Goal: Transaction & Acquisition: Purchase product/service

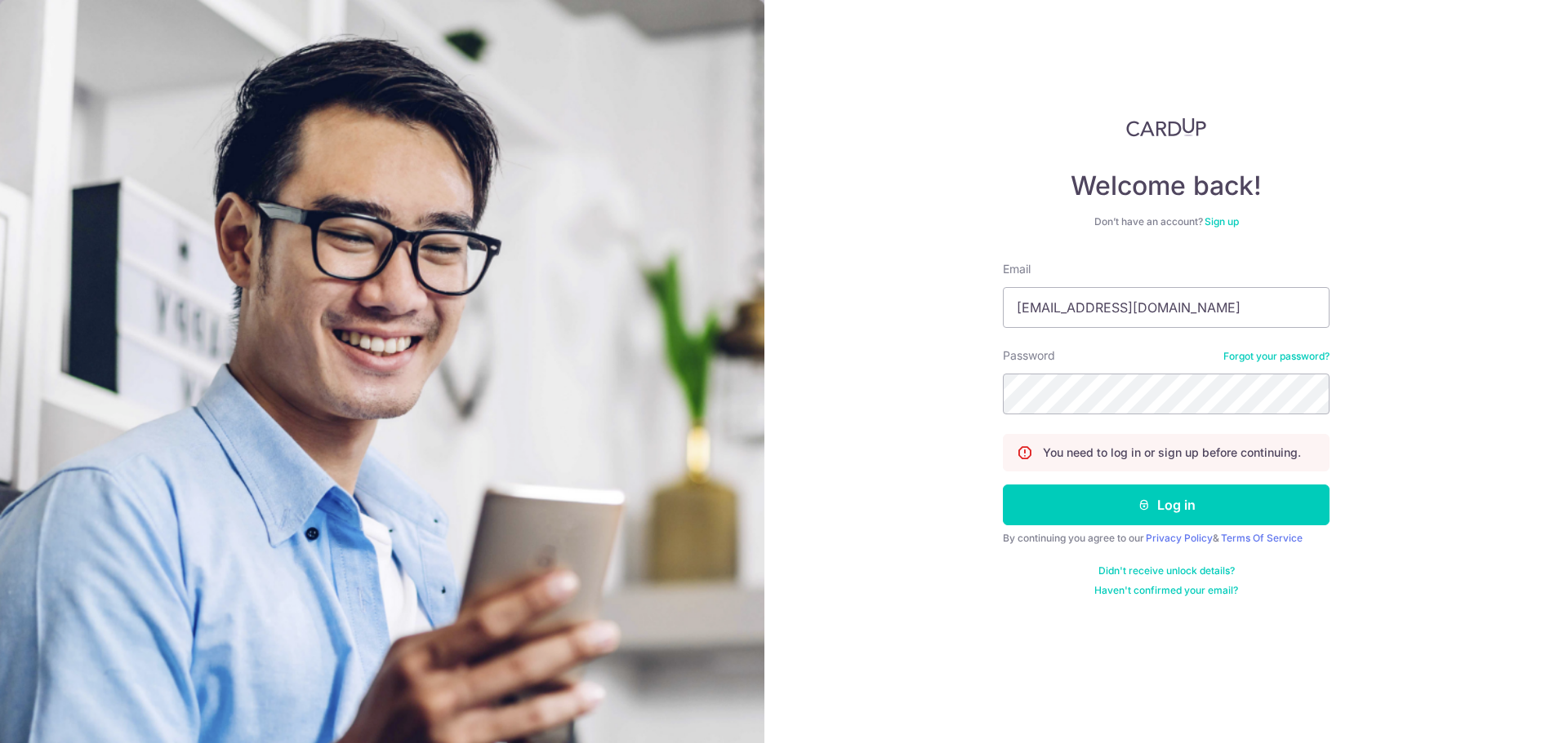
click at [961, 417] on div "Welcome back! Don’t have an account? Sign up Email nicol_ngiam@hotmail.com Pass…" at bounding box center [1166, 371] width 804 height 743
click at [1138, 501] on icon "submit" at bounding box center [1144, 505] width 13 height 13
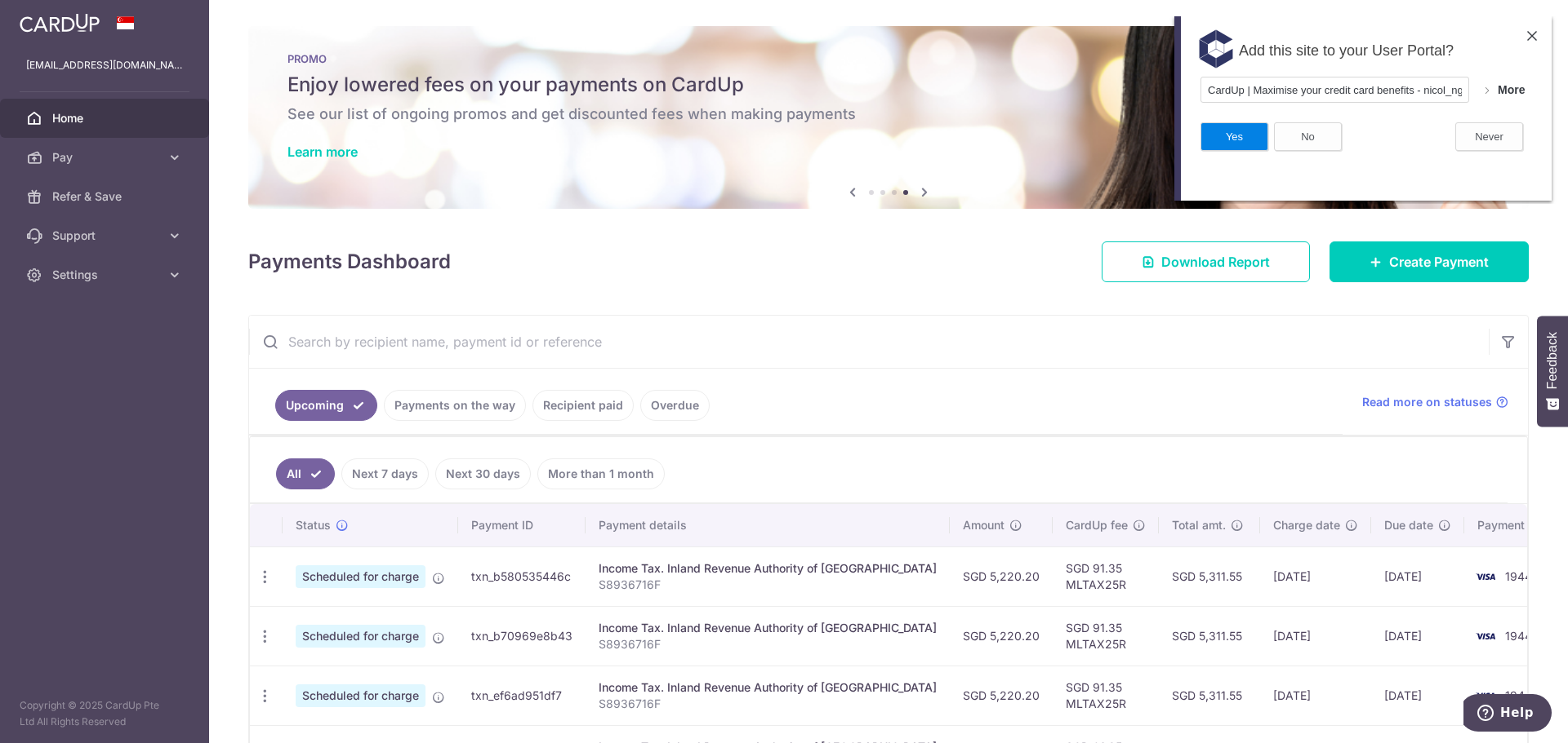
click at [1527, 34] on img at bounding box center [1531, 36] width 9 height 9
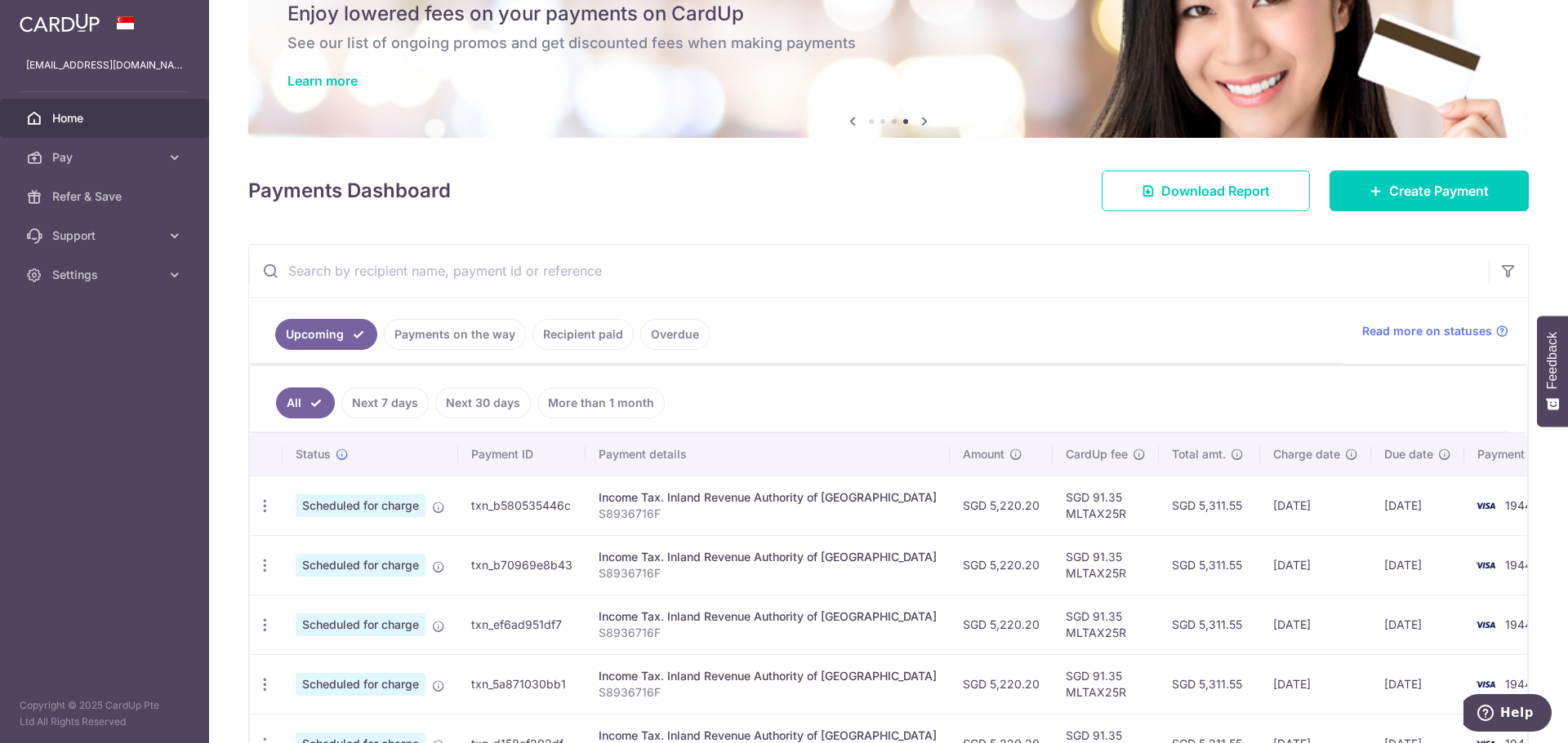
scroll to position [163, 0]
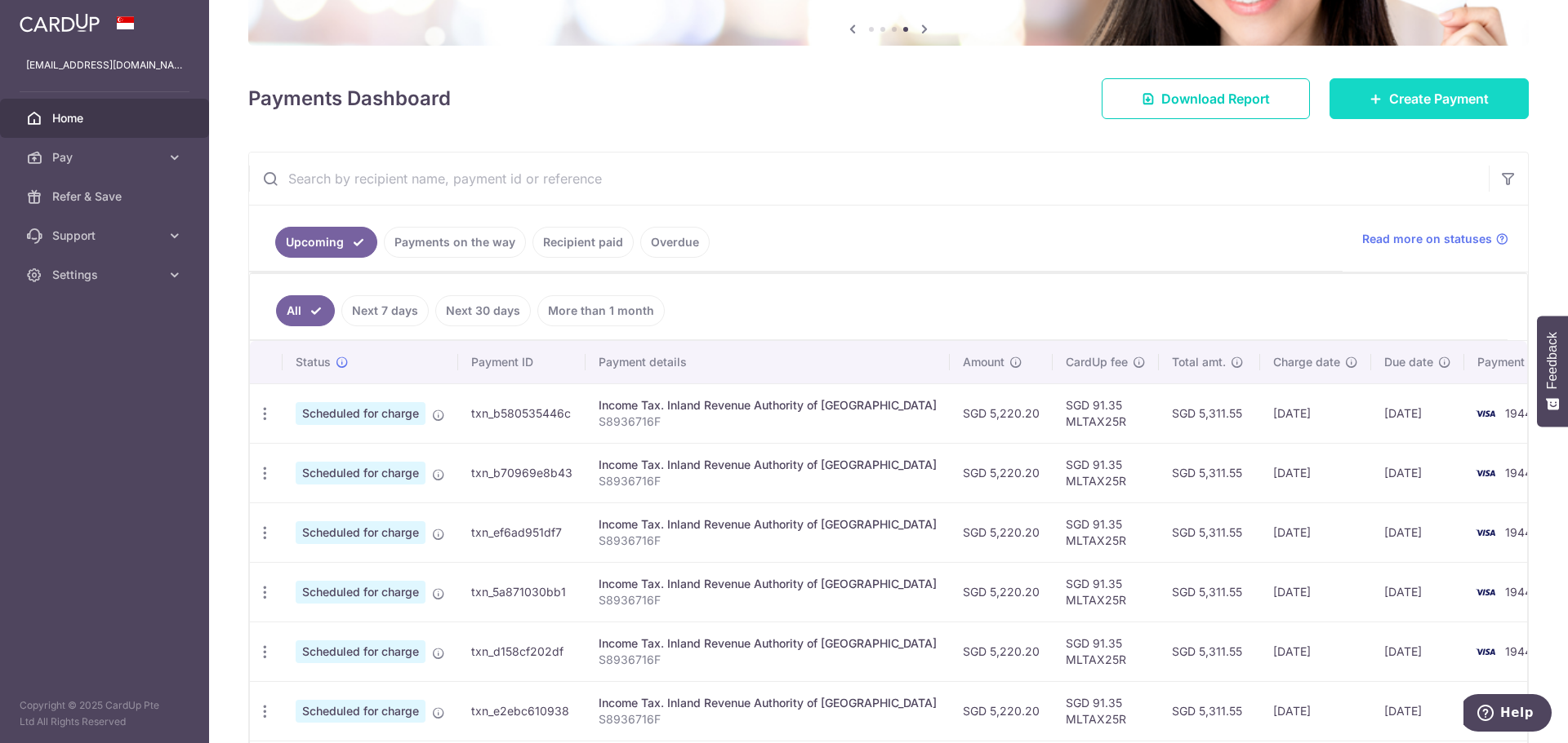
click at [1377, 105] on link "Create Payment" at bounding box center [1429, 98] width 199 height 40
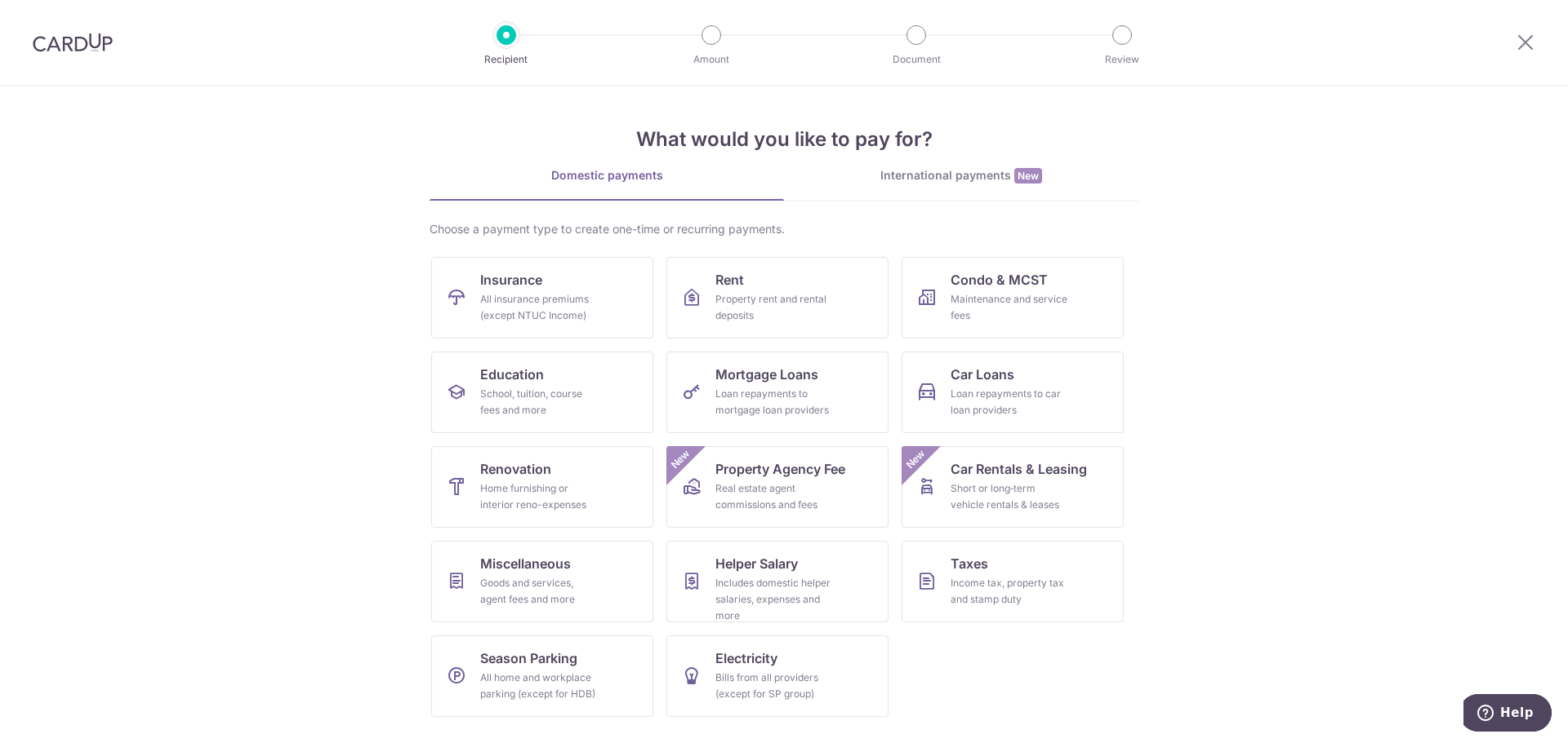
click at [982, 255] on div "Choose a payment type to create one-time or recurring payments. Insurance All i…" at bounding box center [784, 476] width 709 height 509
click at [976, 284] on span "Condo & MCST" at bounding box center [999, 280] width 97 height 20
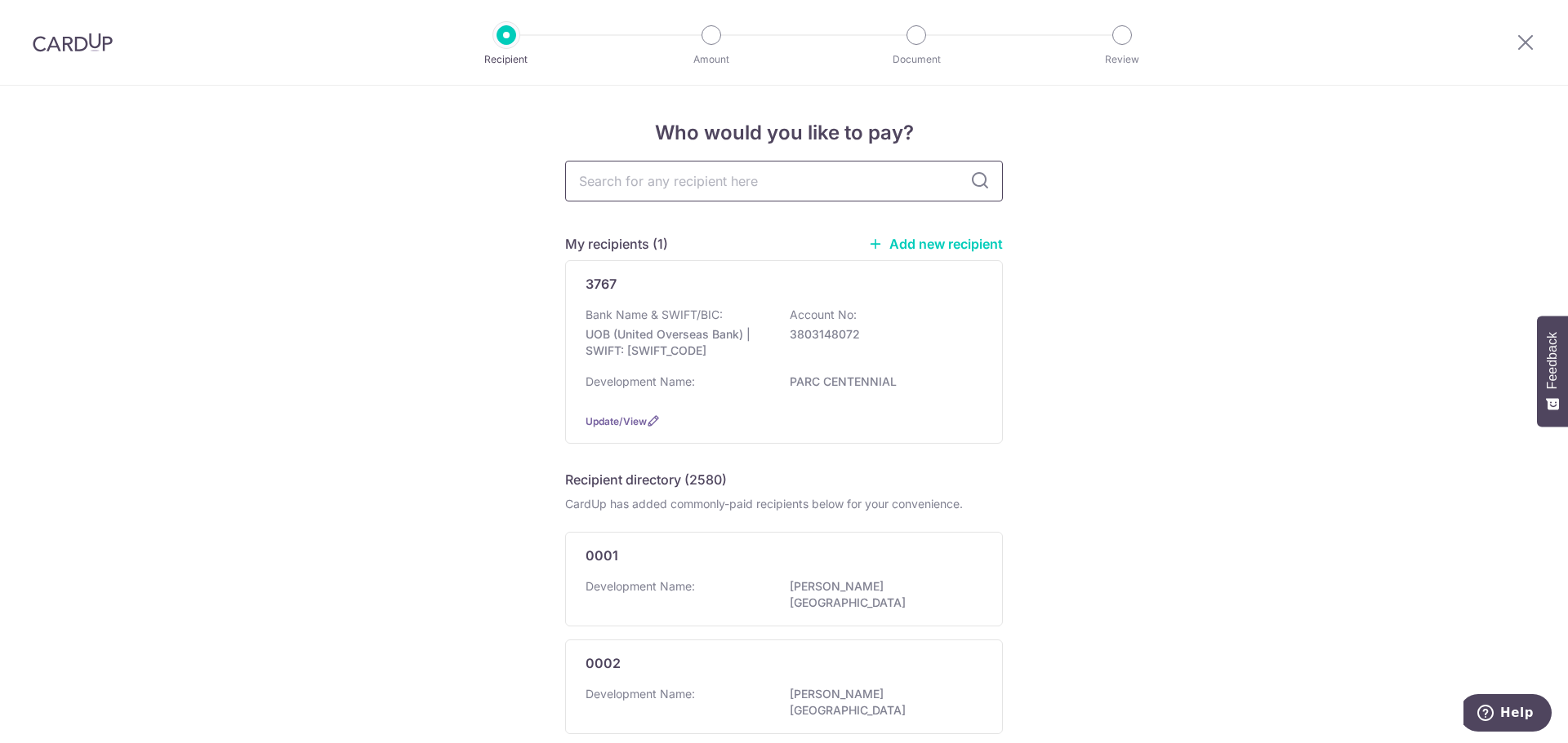
click at [727, 190] on input "text" at bounding box center [784, 181] width 437 height 40
click at [697, 346] on p "UOB (United Overseas Bank) | SWIFT: UOVBSGSGXXX" at bounding box center [677, 343] width 183 height 33
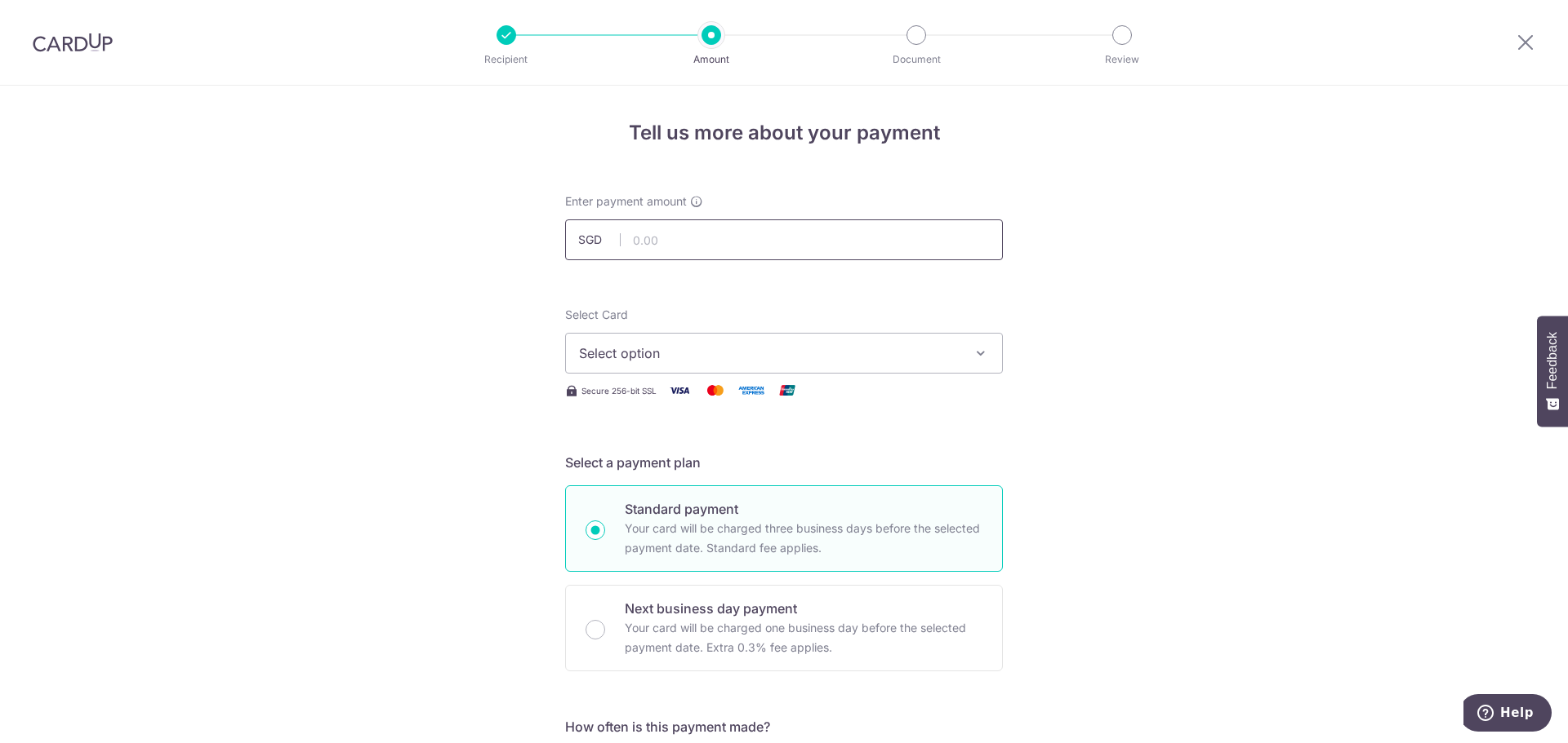
click at [725, 246] on input "text" at bounding box center [784, 239] width 437 height 40
type input "2,352.00"
click at [944, 353] on span "Select option" at bounding box center [769, 353] width 381 height 20
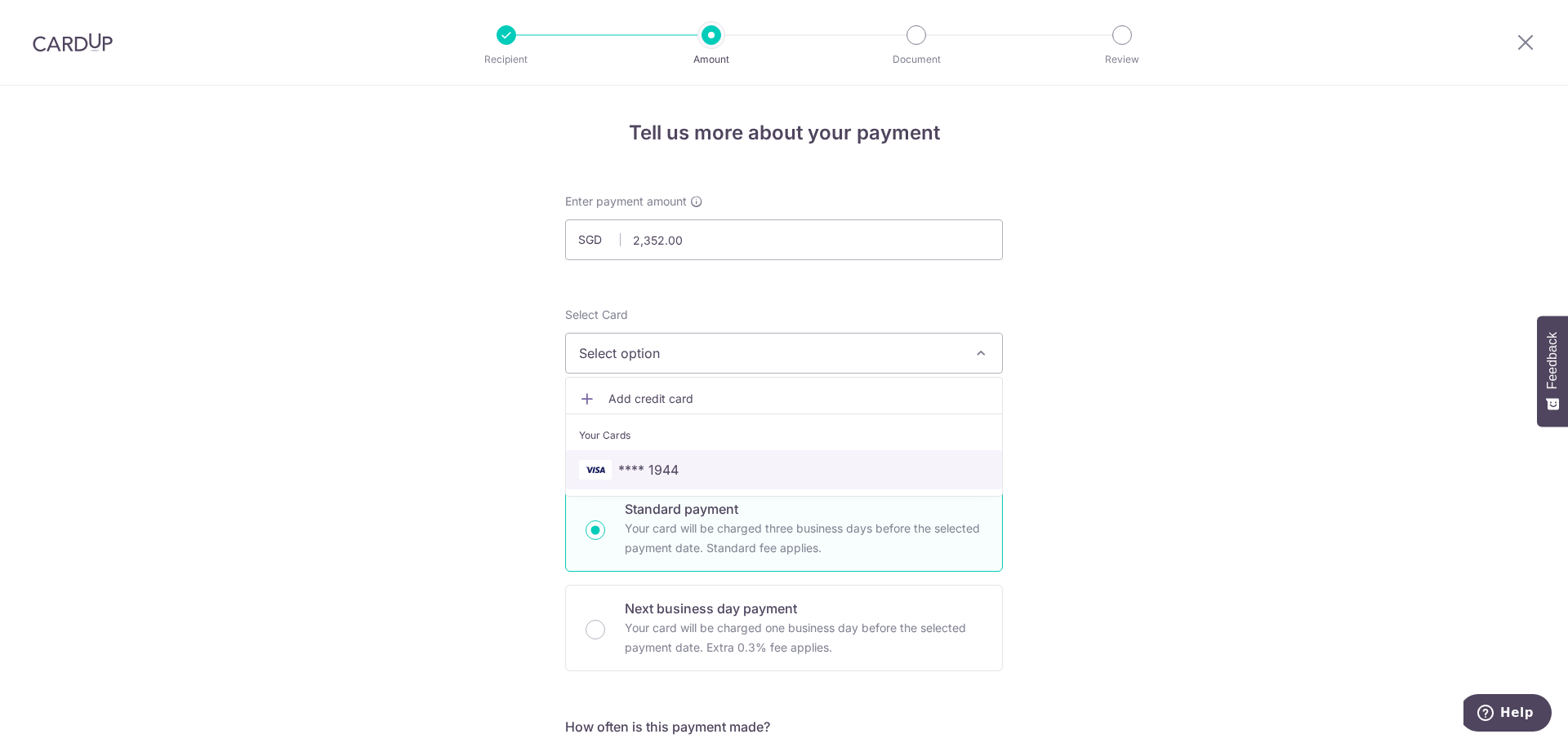
click at [746, 481] on link "**** 1944" at bounding box center [783, 470] width 436 height 40
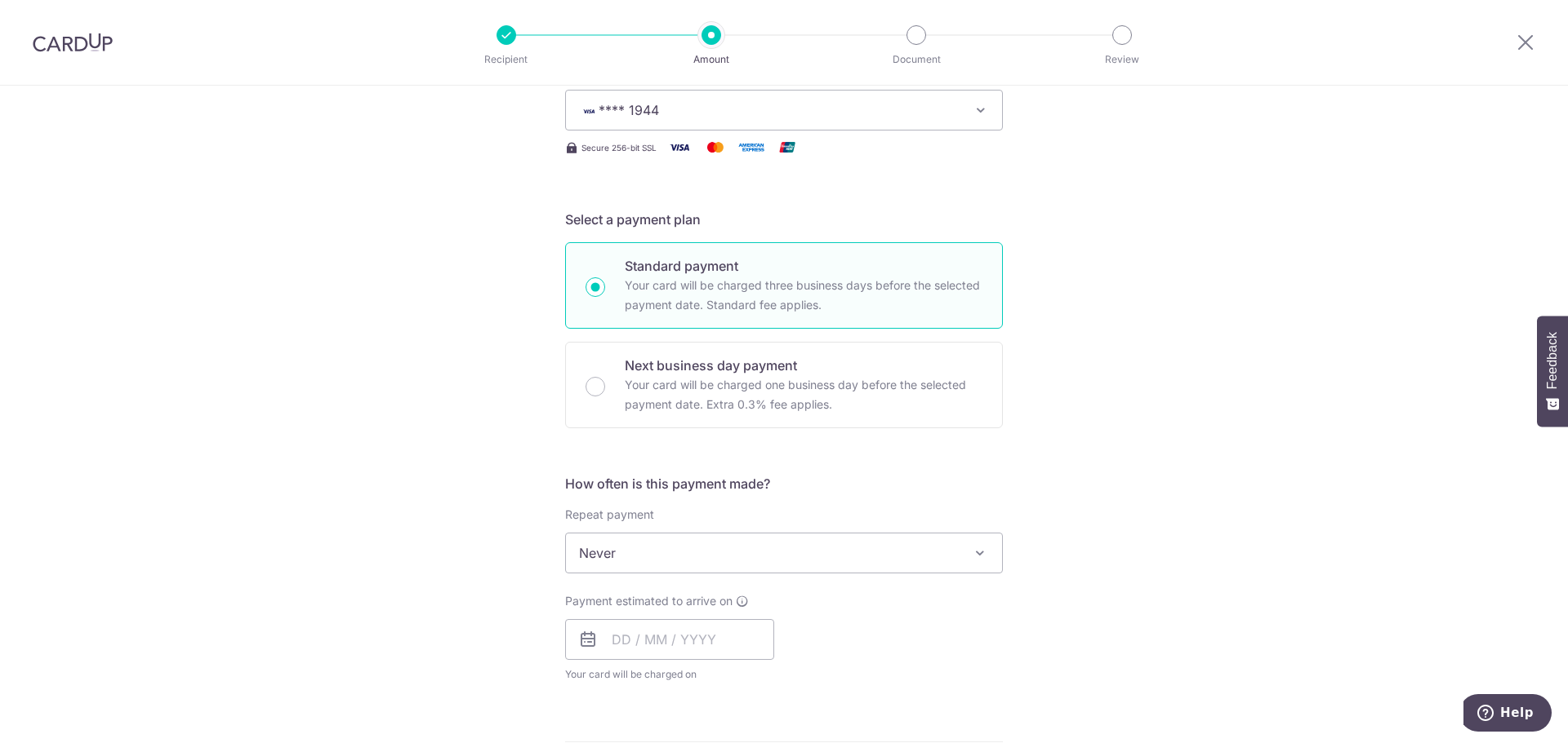
scroll to position [245, 0]
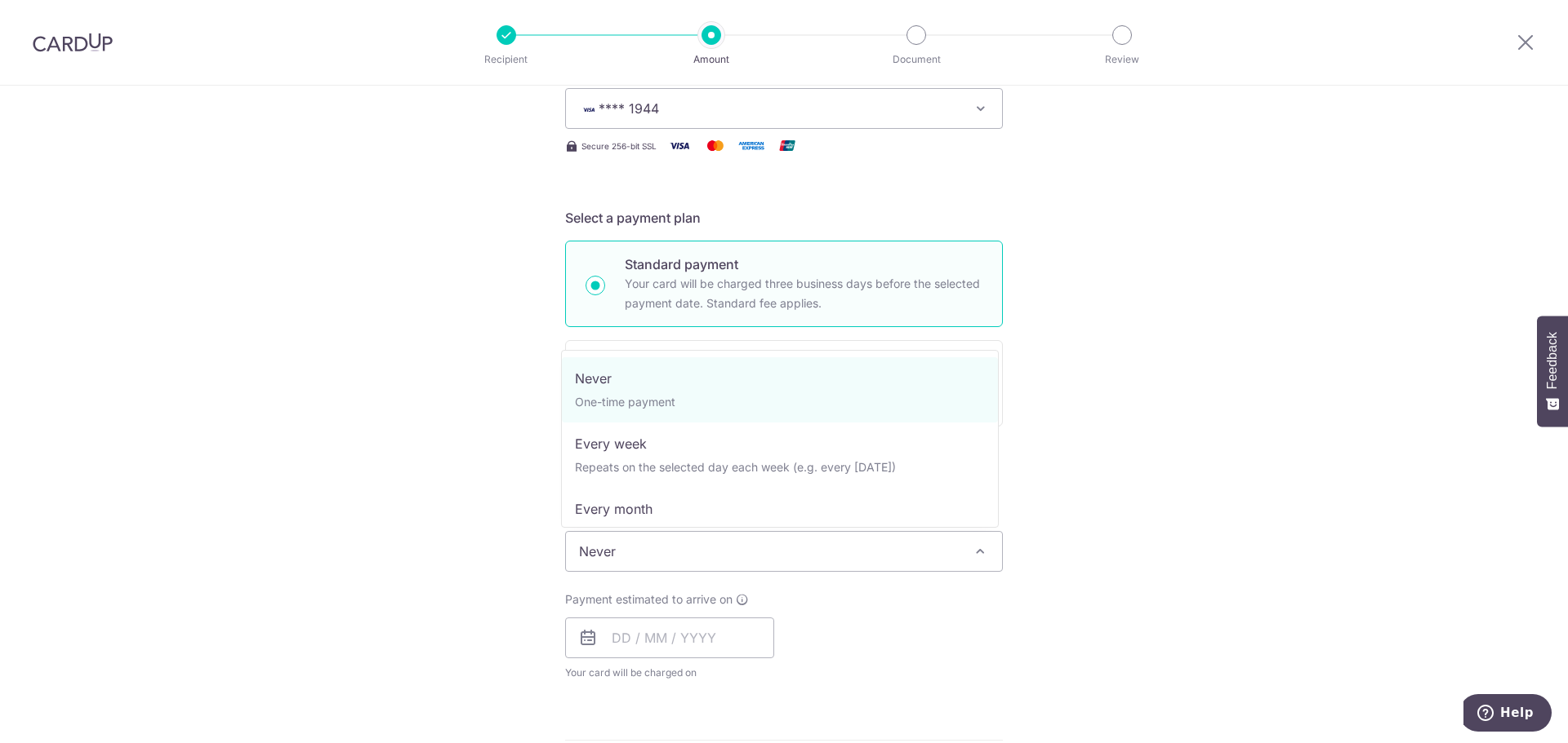
click at [810, 547] on span "Never" at bounding box center [783, 552] width 436 height 40
click at [1257, 528] on div "Tell us more about your payment Enter payment amount SGD 2,352.00 2352.00 Selec…" at bounding box center [784, 578] width 1568 height 1476
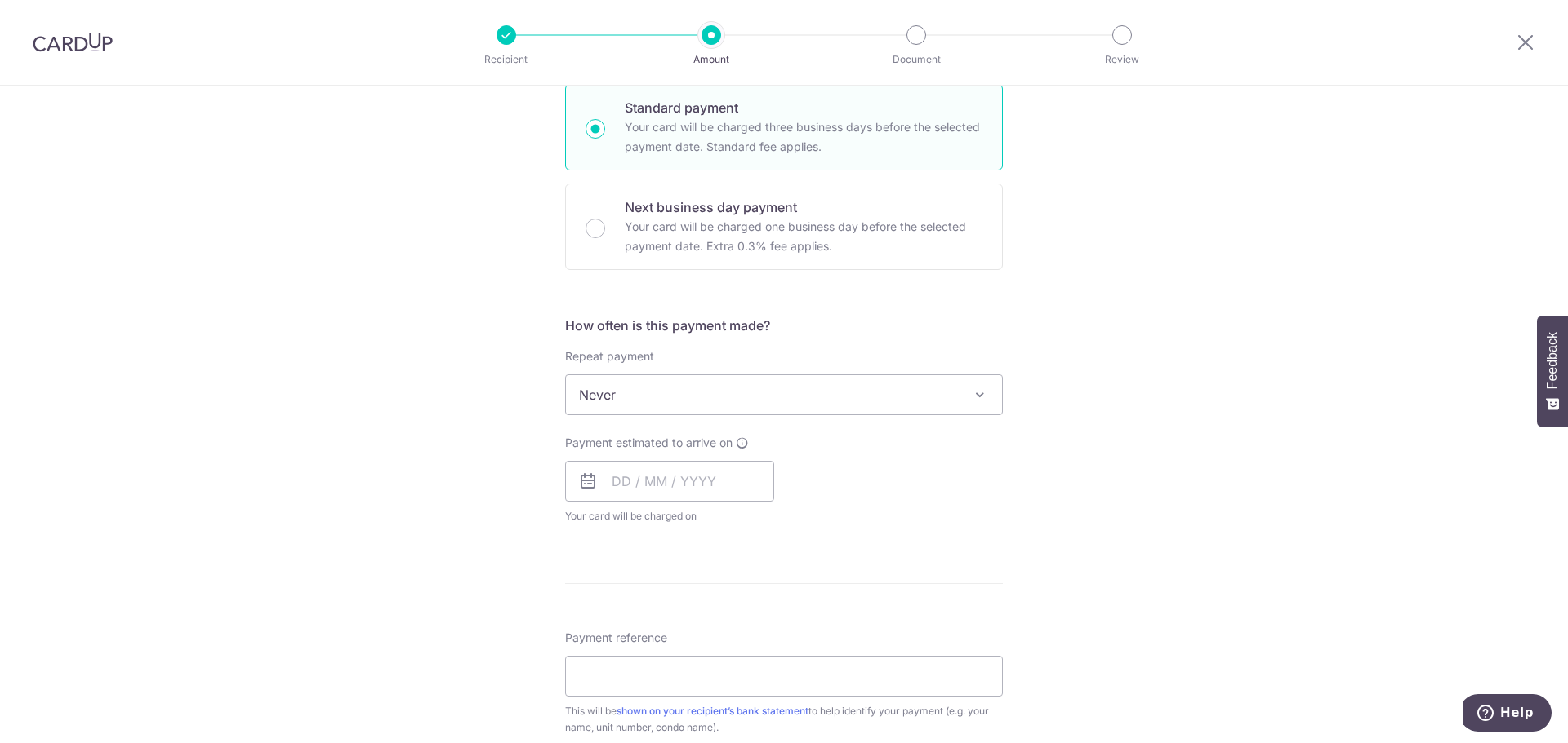
scroll to position [408, 0]
click at [660, 480] on input "text" at bounding box center [670, 475] width 209 height 40
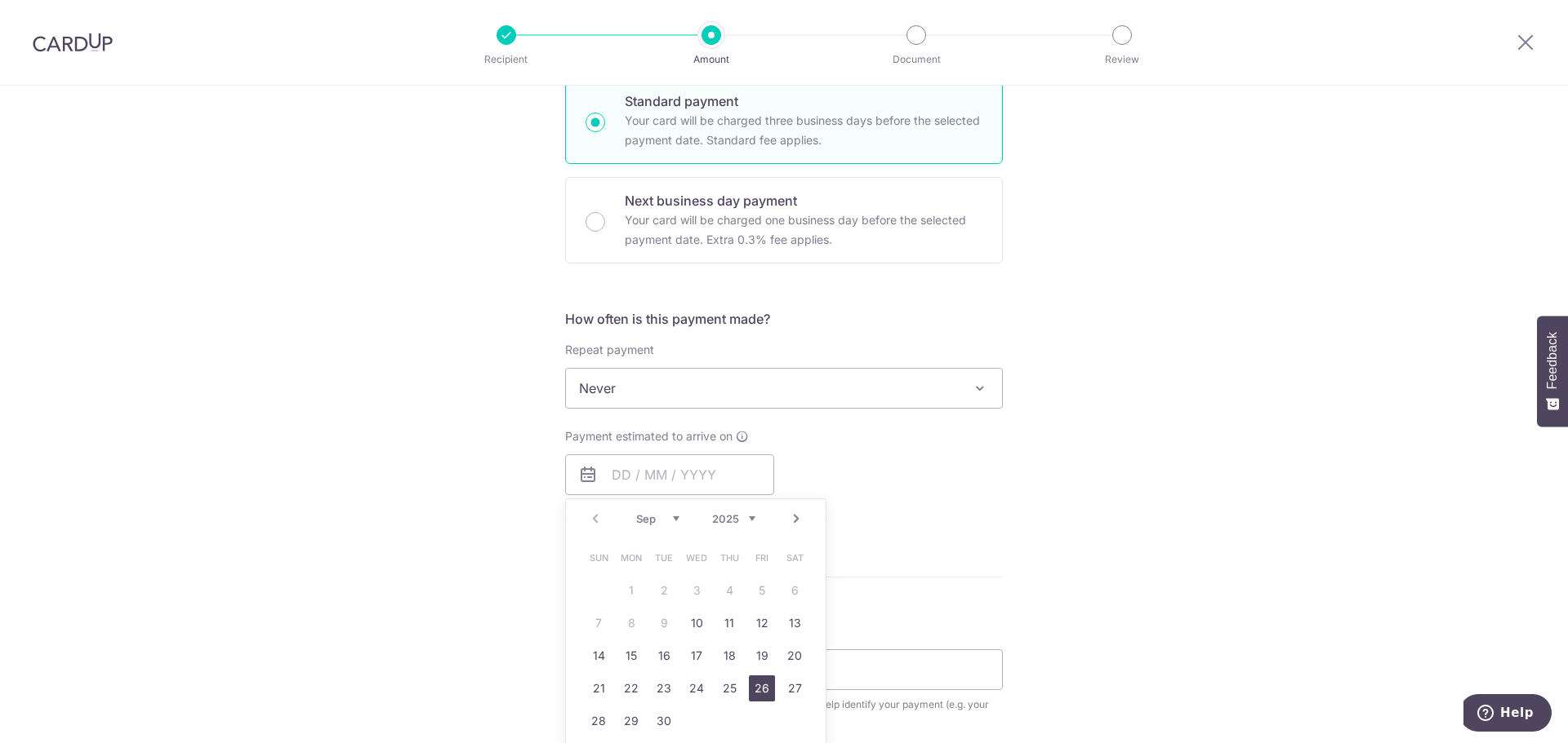
click at [749, 700] on link "26" at bounding box center [762, 688] width 26 height 26
type input "26/09/2025"
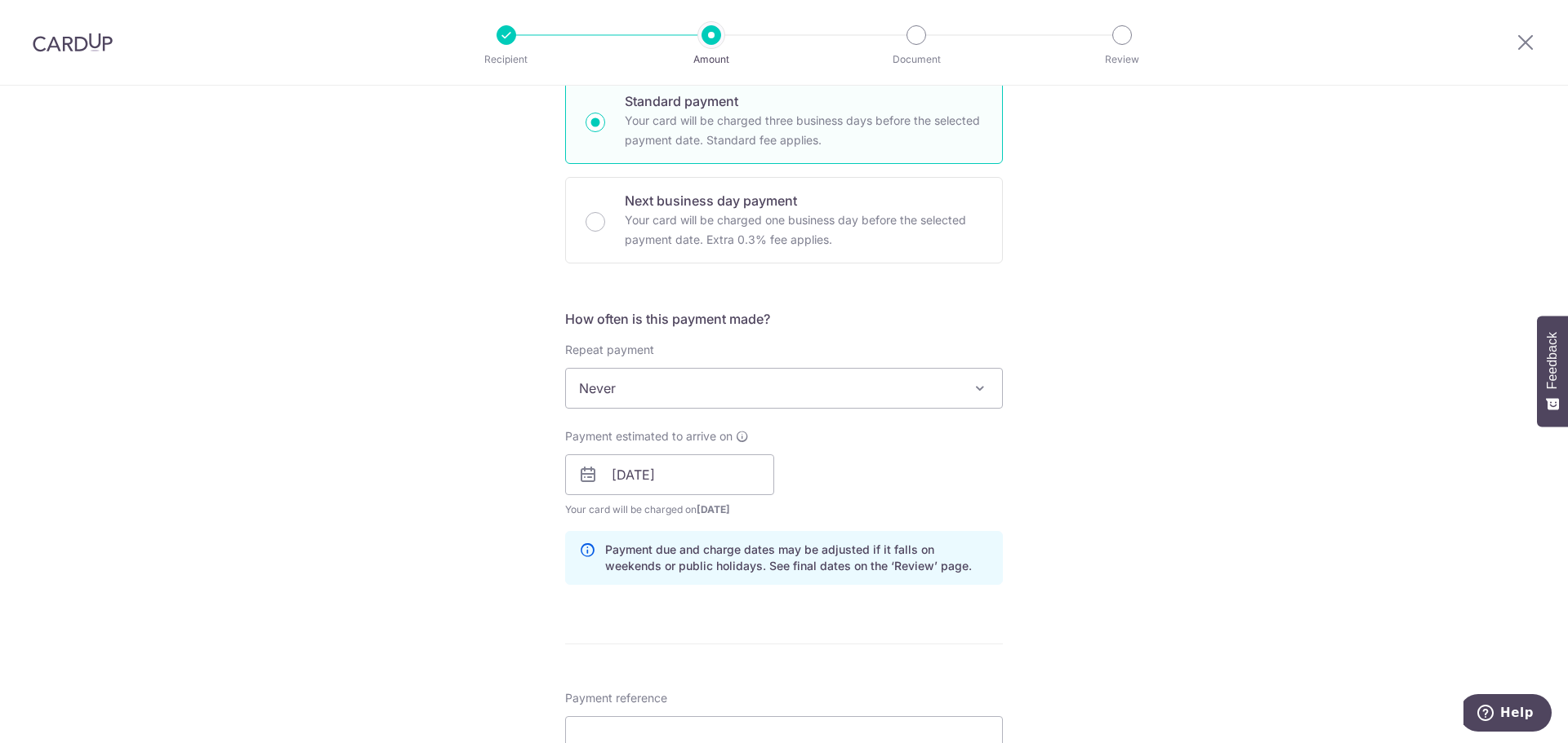
click at [1188, 535] on div "Tell us more about your payment Enter payment amount SGD 2,352.00 2352.00 Selec…" at bounding box center [784, 449] width 1568 height 1543
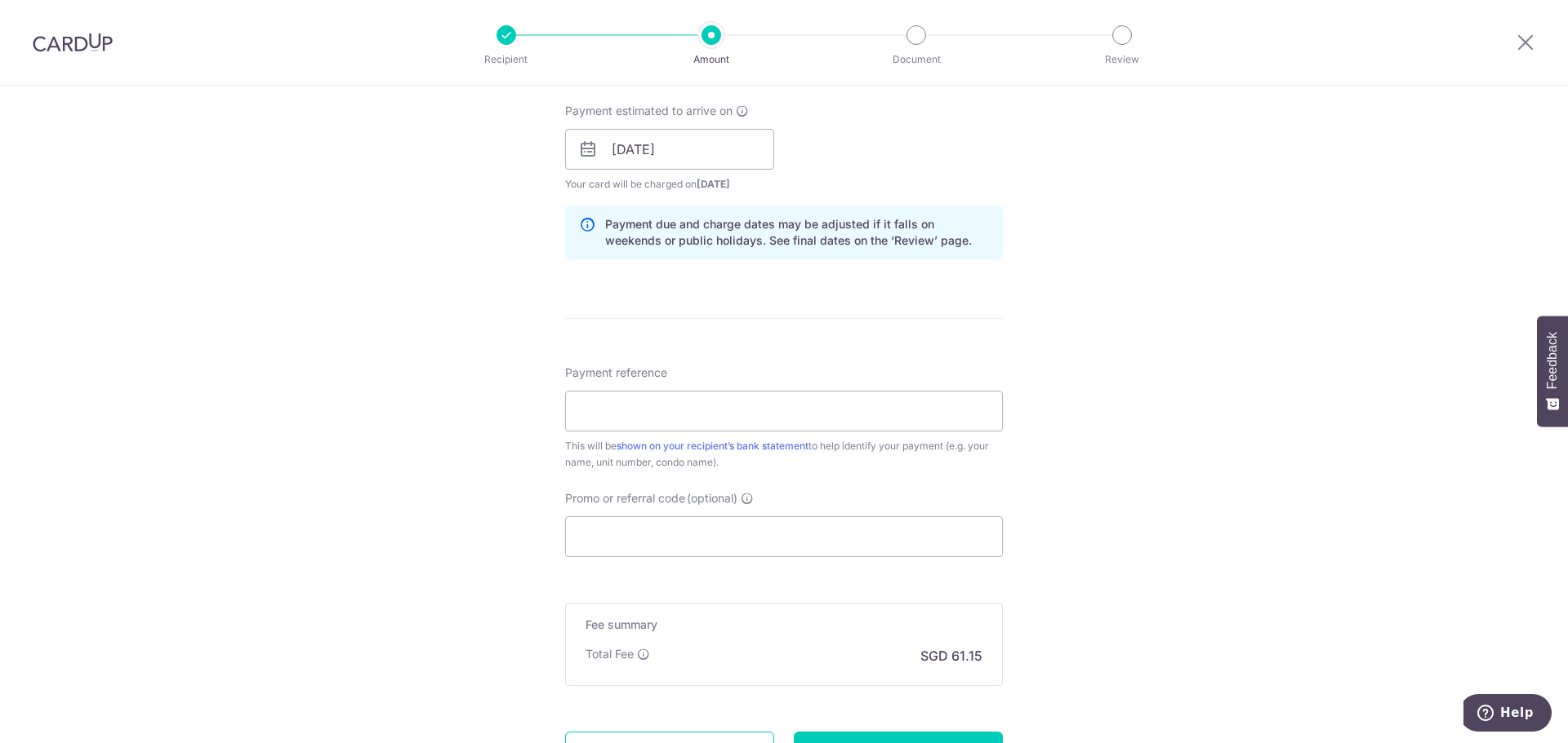
scroll to position [735, 0]
click at [797, 405] on input "Payment reference" at bounding box center [784, 410] width 437 height 40
click at [603, 412] on input "#100#11-03" at bounding box center [784, 410] width 437 height 40
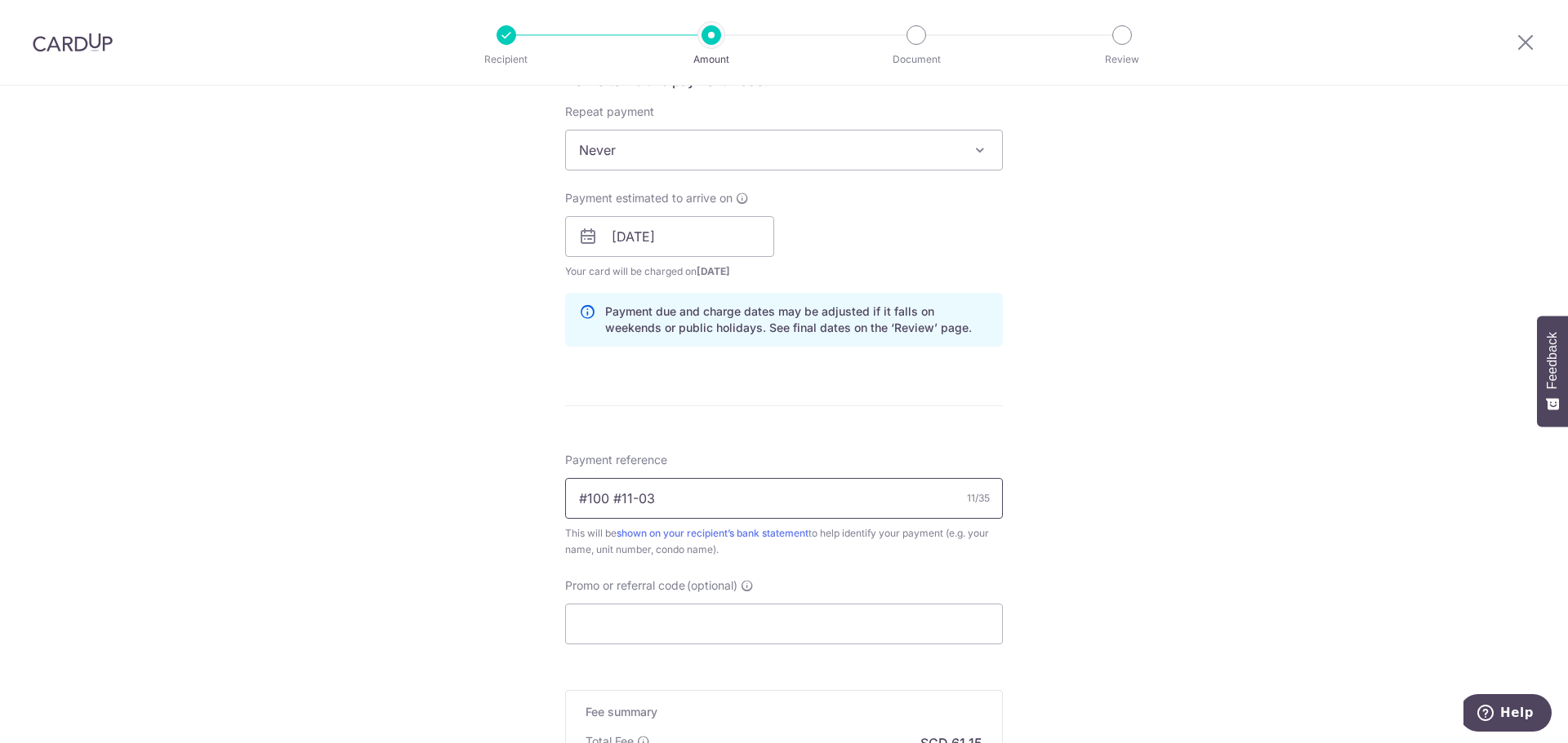
scroll to position [653, 0]
type input "#100 #11-03"
click at [749, 609] on input "Promo or referral code (optional)" at bounding box center [784, 617] width 437 height 40
paste input "OFF225"
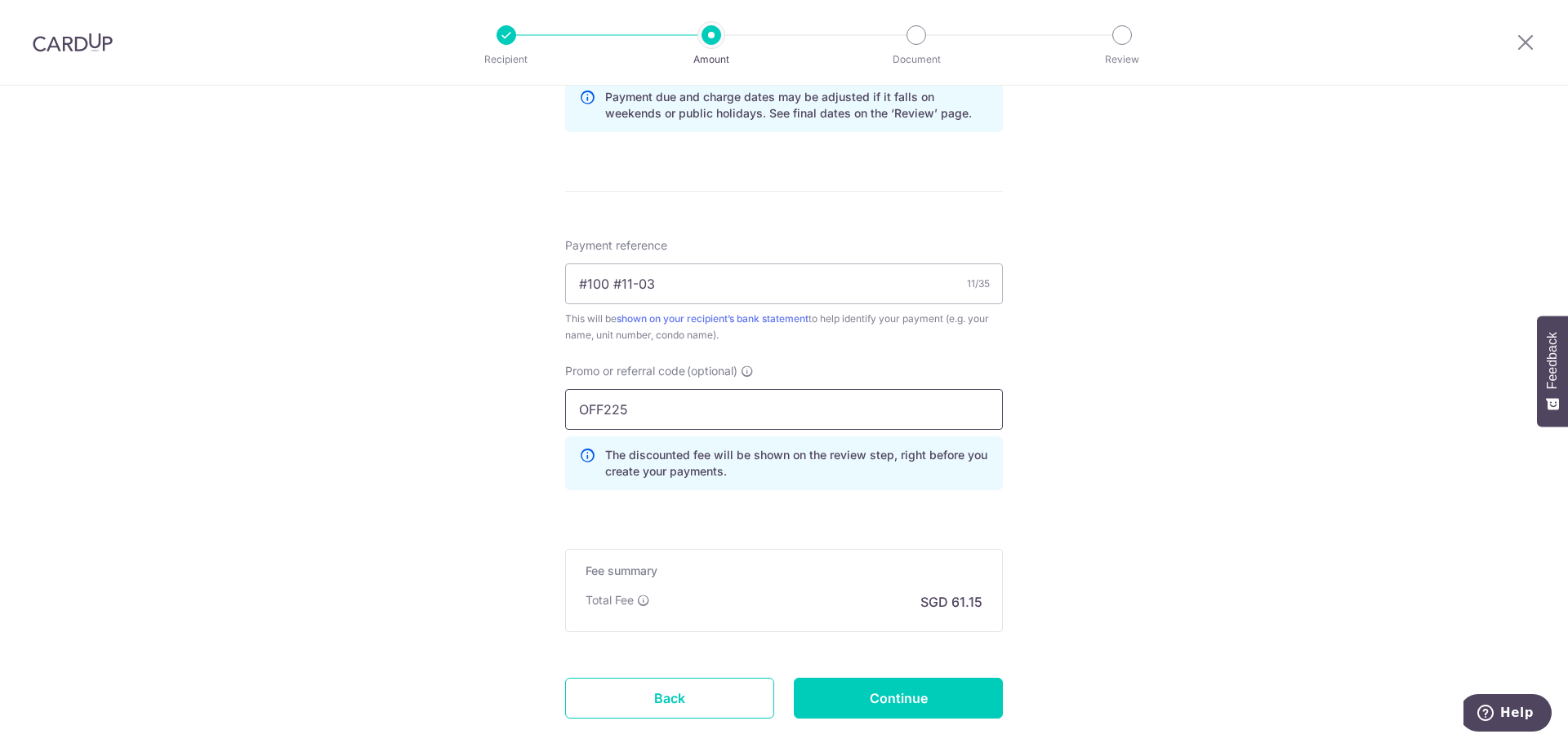
scroll to position [897, 0]
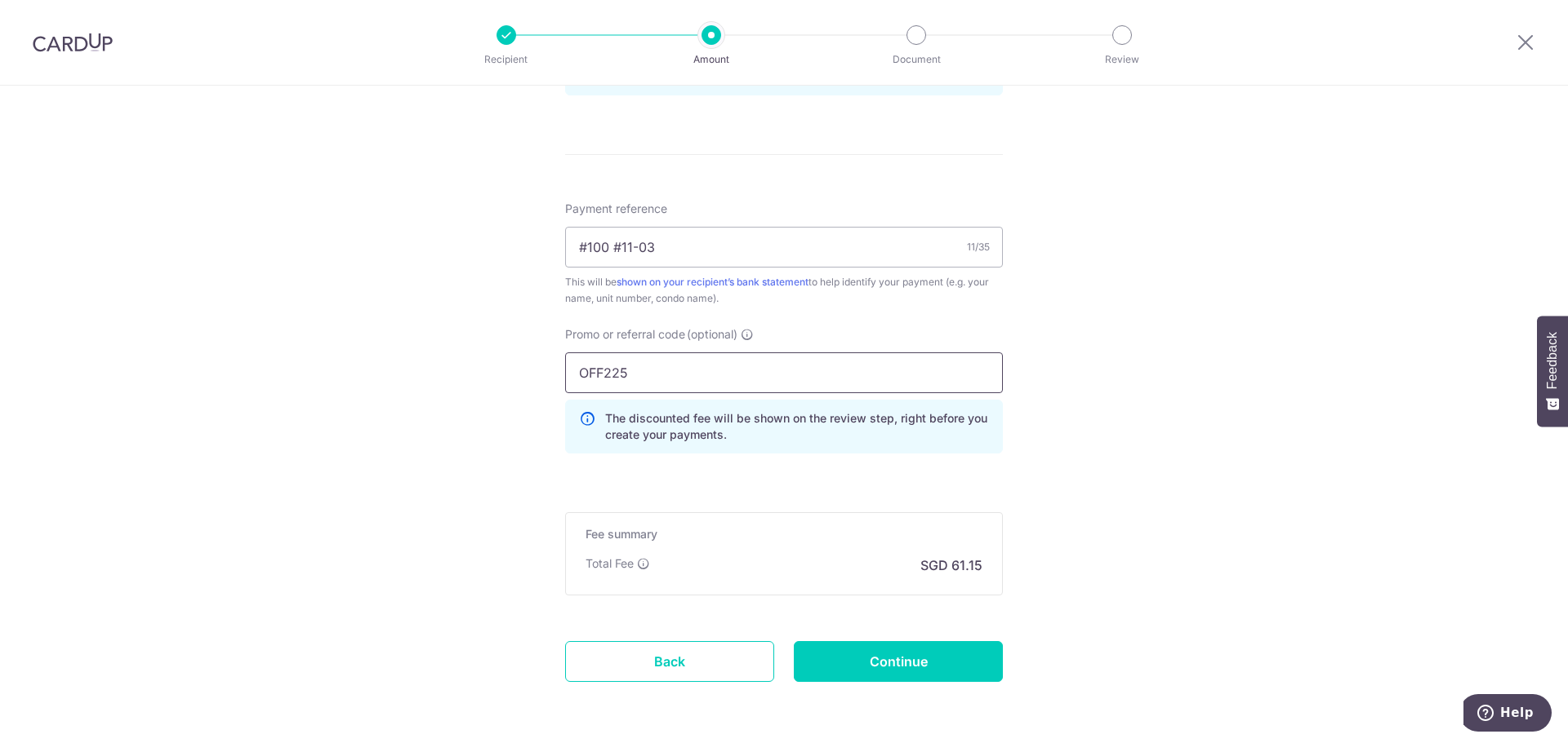
type input "OFF225"
click at [884, 664] on input "Continue" at bounding box center [898, 661] width 209 height 40
type input "Create Schedule"
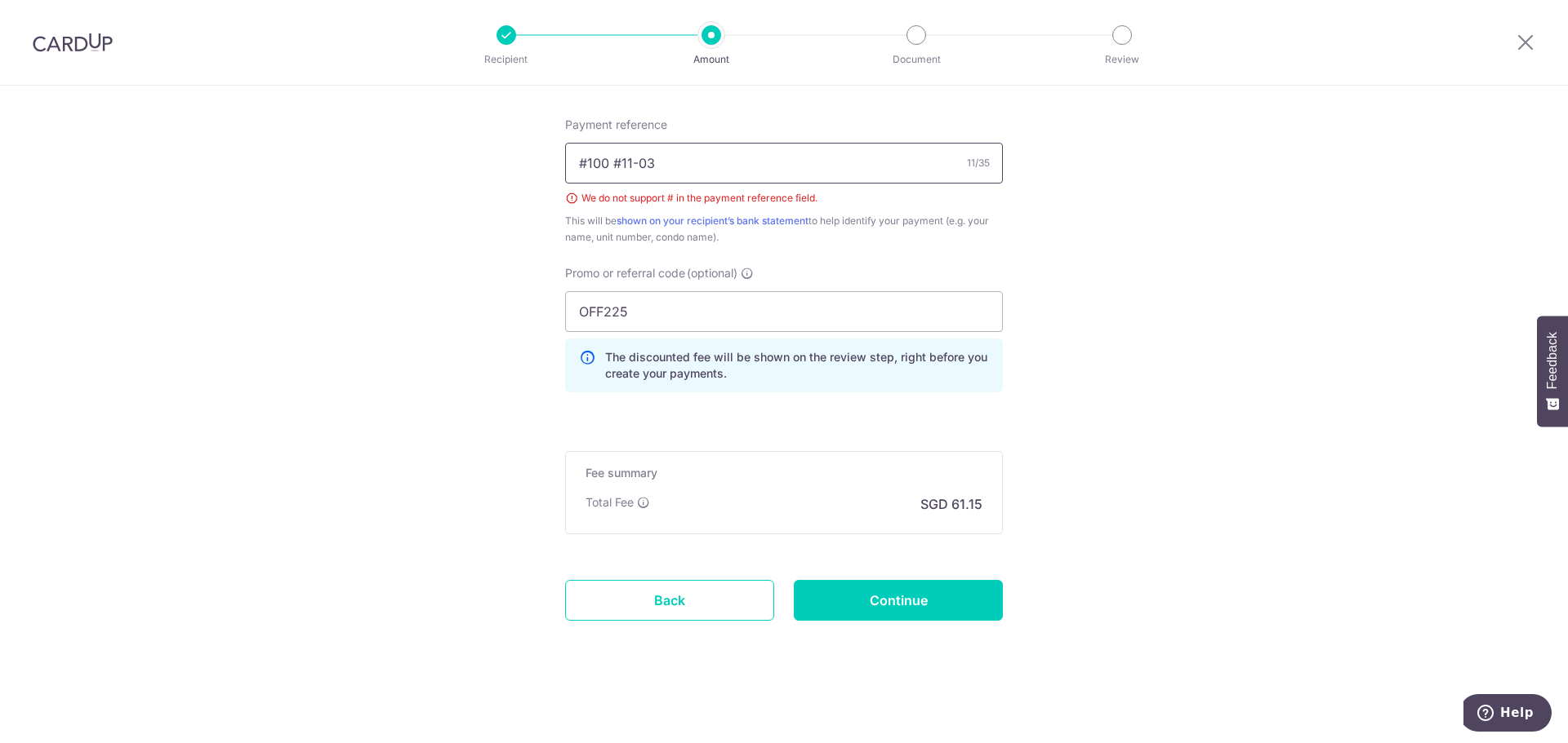
scroll to position [900, 0]
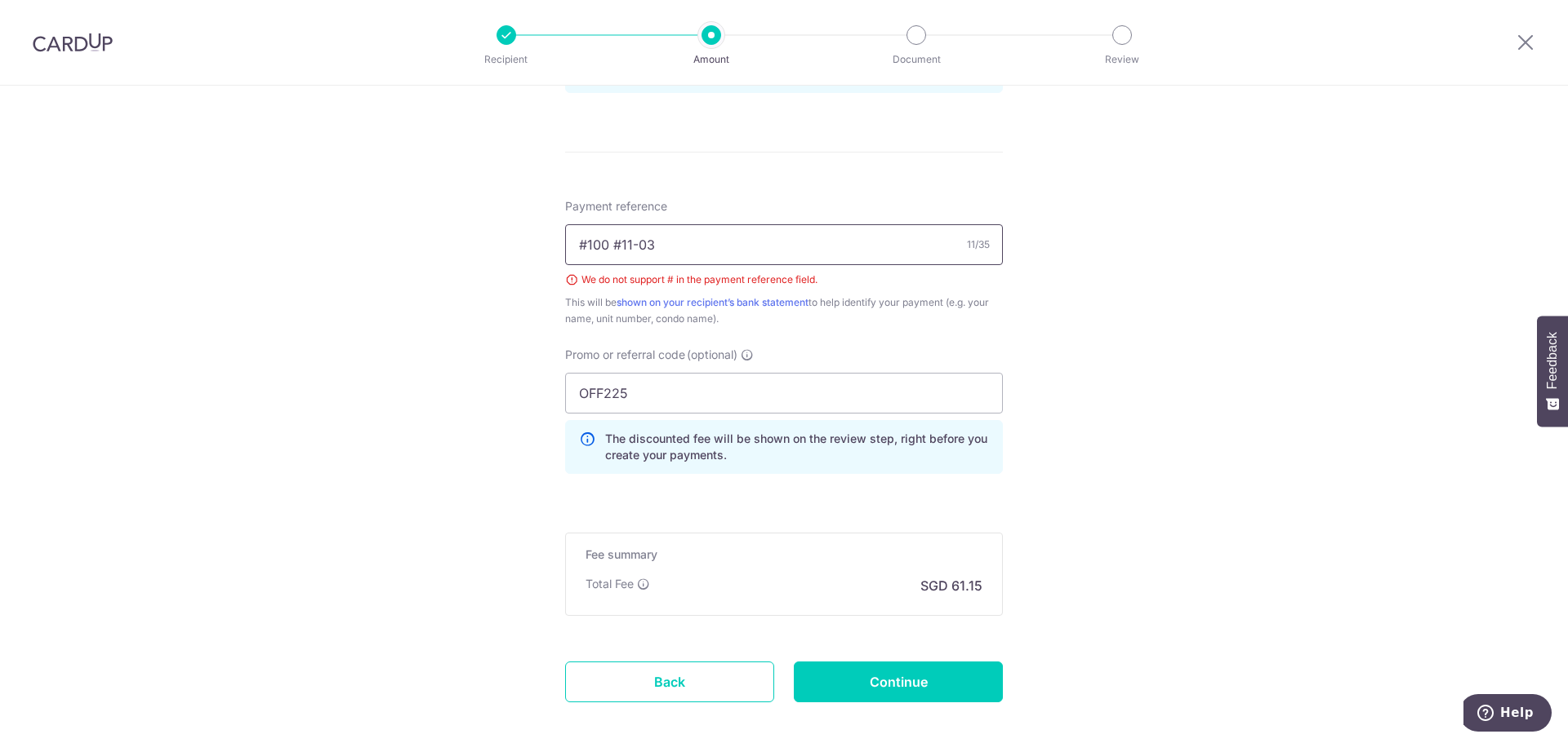
drag, startPoint x: 663, startPoint y: 244, endPoint x: 557, endPoint y: 247, distance: 106.0
click at [557, 247] on div "Tell us more about your payment Enter payment amount SGD 2,352.00 2352.00 Selec…" at bounding box center [784, 5] width 1568 height 1639
type input "100 Unit 11-03"
click at [959, 684] on input "Continue" at bounding box center [898, 682] width 209 height 40
type input "Create Schedule"
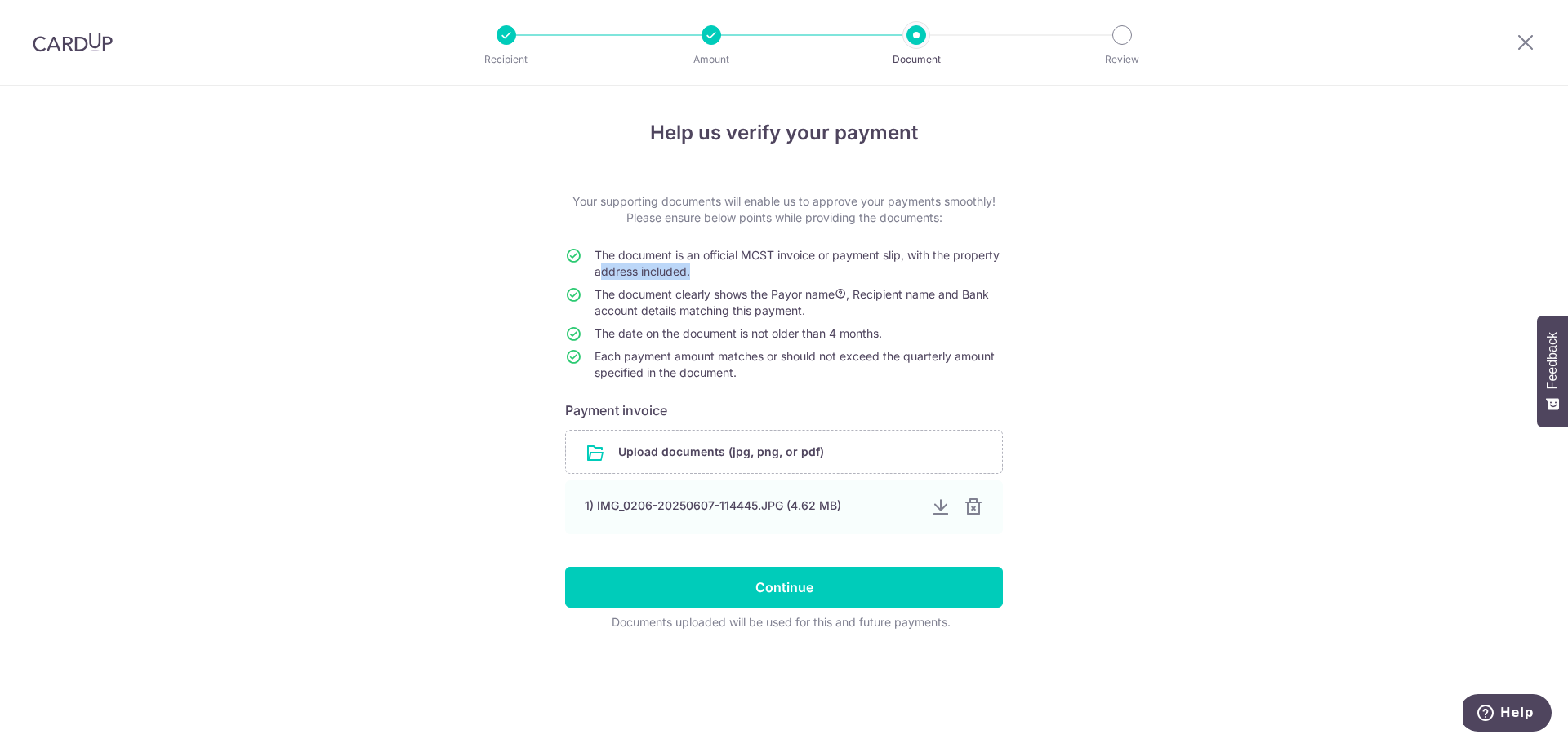
drag, startPoint x: 645, startPoint y: 278, endPoint x: 736, endPoint y: 278, distance: 91.0
click at [736, 278] on span "The document is an official MCST invoice or payment slip, with the property add…" at bounding box center [797, 263] width 405 height 30
drag, startPoint x: 675, startPoint y: 303, endPoint x: 806, endPoint y: 302, distance: 131.0
click at [806, 302] on td "The document clearly shows the Payor name , Recipient name and Bank account det…" at bounding box center [798, 306] width 408 height 40
click at [974, 319] on td "The document clearly shows the Payor name , Recipient name and Bank account det…" at bounding box center [798, 306] width 408 height 40
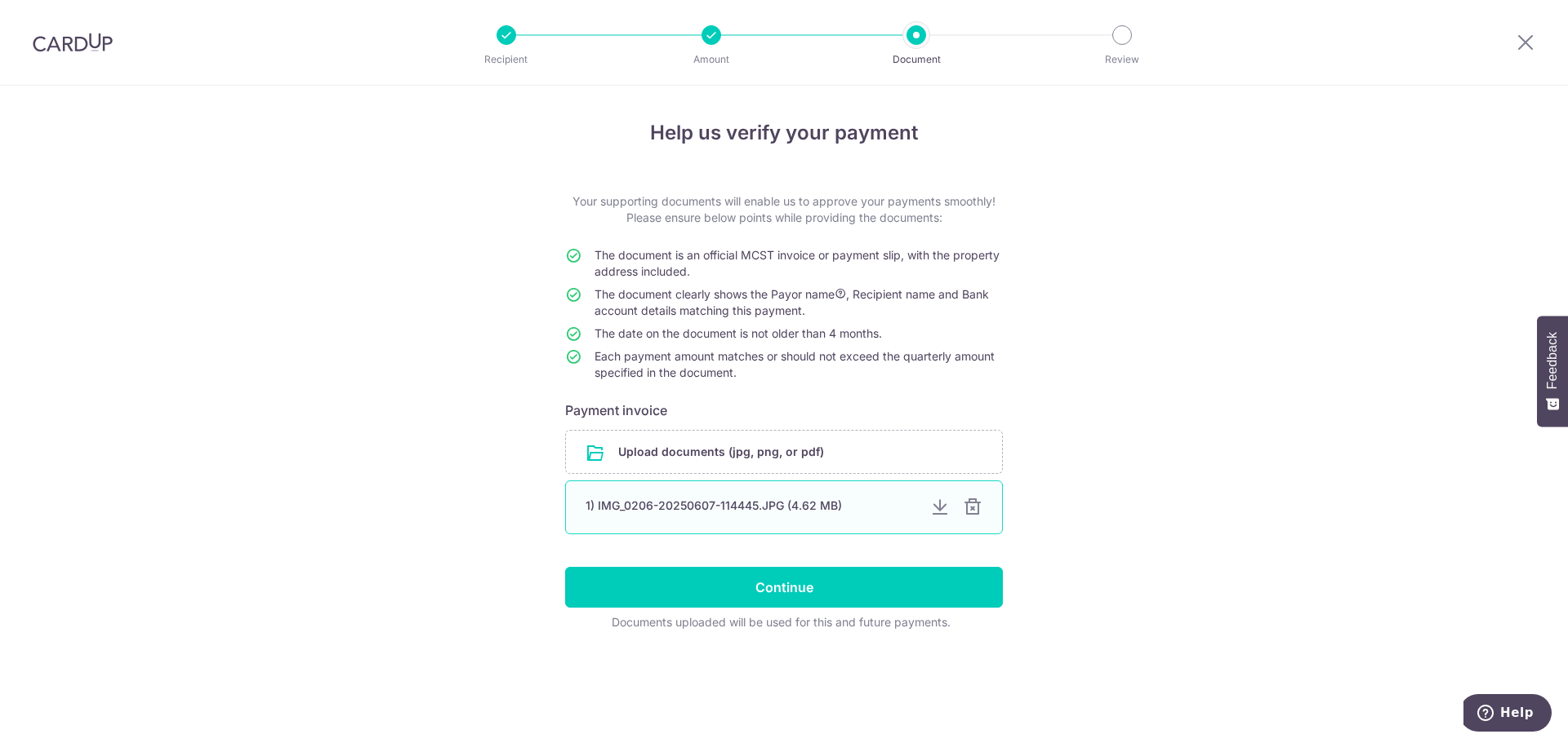
click at [636, 509] on div "1) IMG_0206-20250607-114445.JPG (4.62 MB)" at bounding box center [751, 506] width 332 height 16
click at [937, 509] on div at bounding box center [939, 508] width 20 height 20
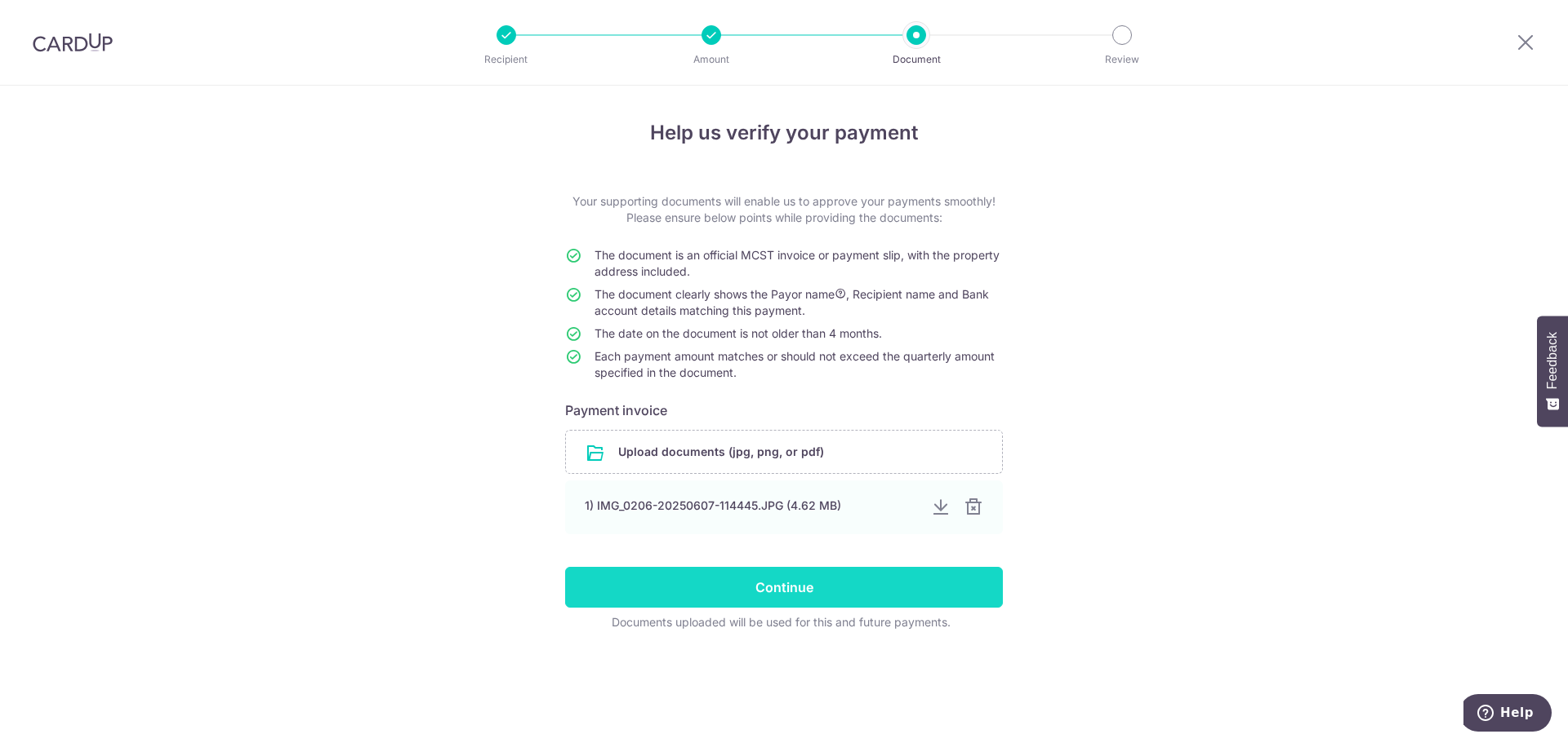
click at [734, 585] on input "Continue" at bounding box center [784, 587] width 437 height 40
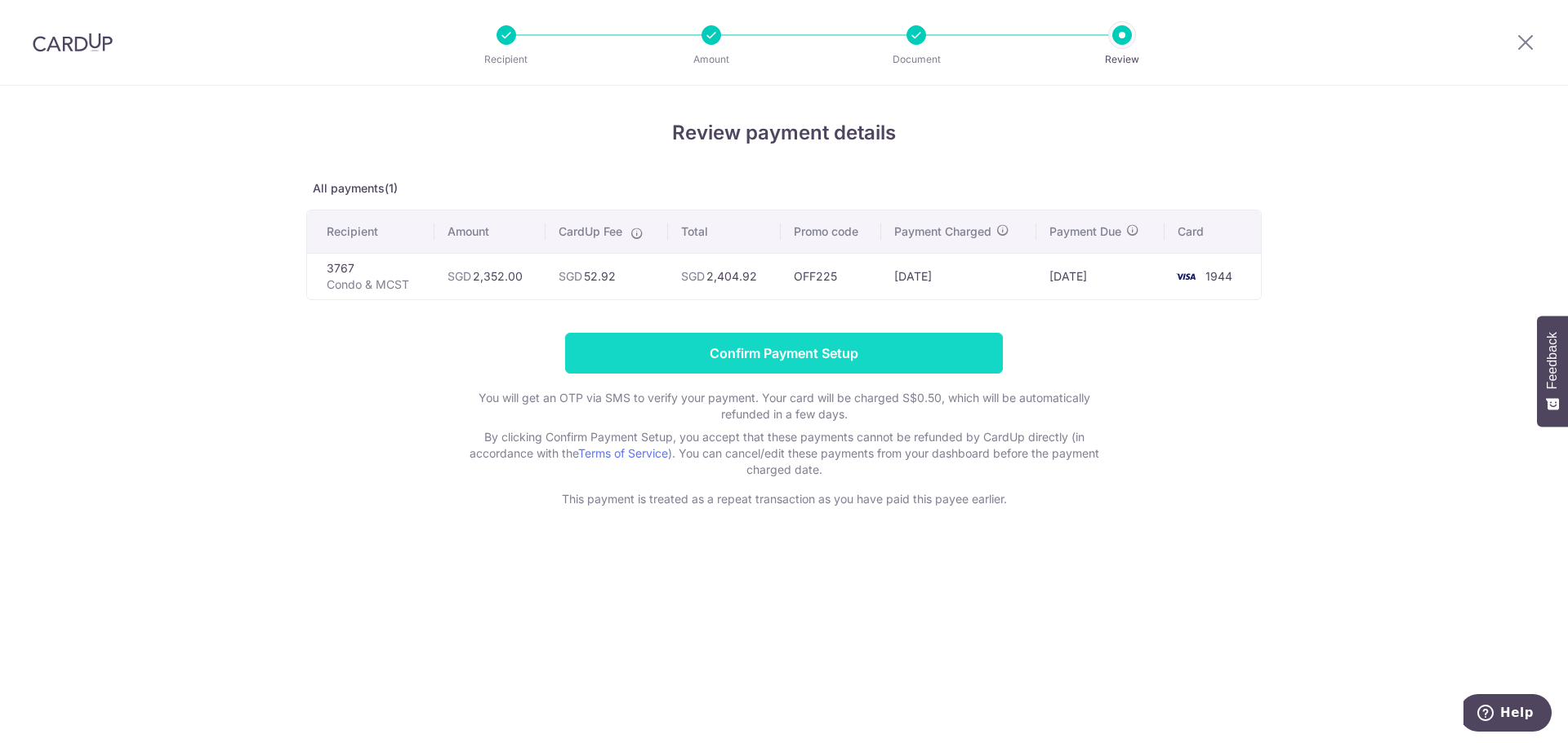
click at [786, 364] on input "Confirm Payment Setup" at bounding box center [784, 353] width 437 height 40
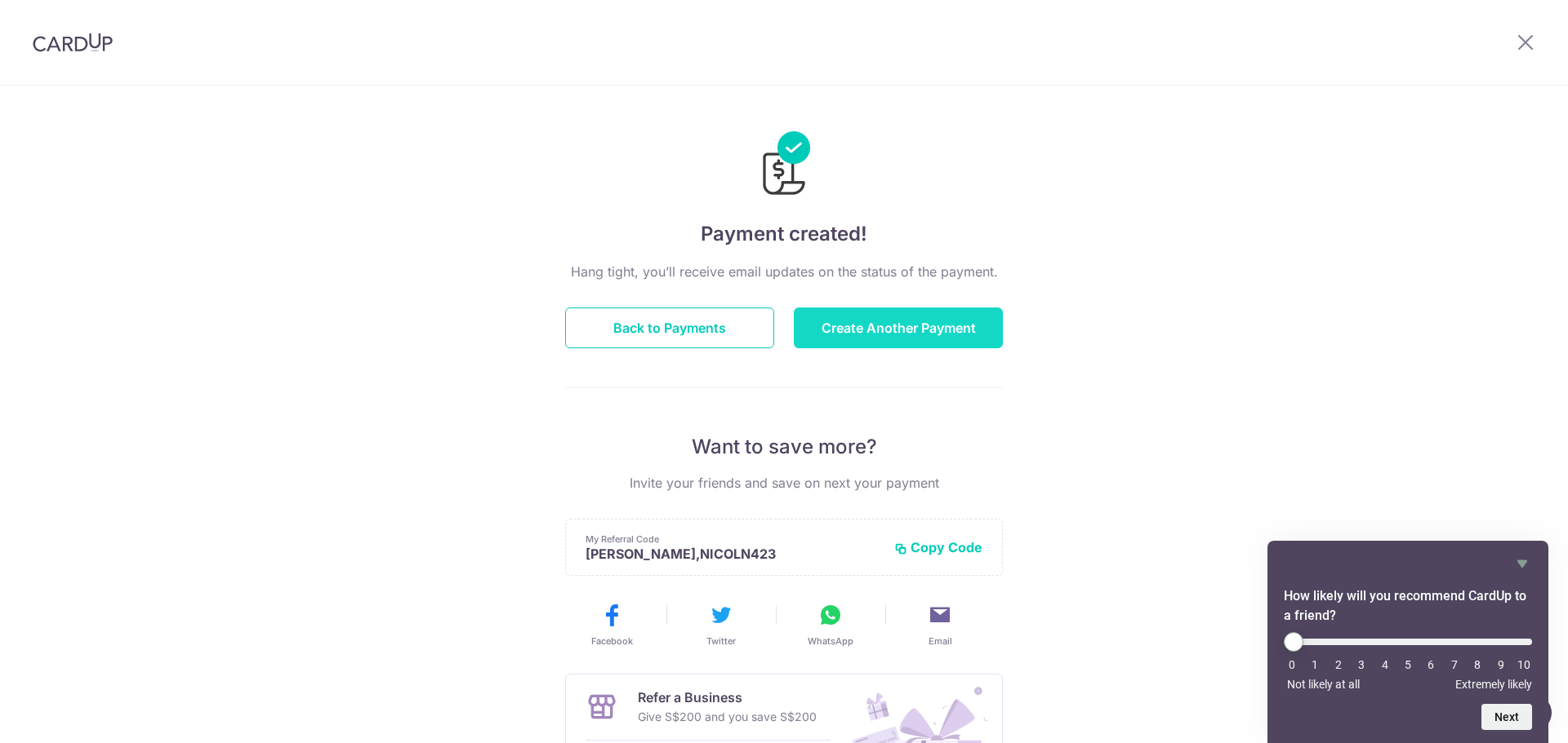
click at [890, 334] on button "Create Another Payment" at bounding box center [898, 328] width 209 height 40
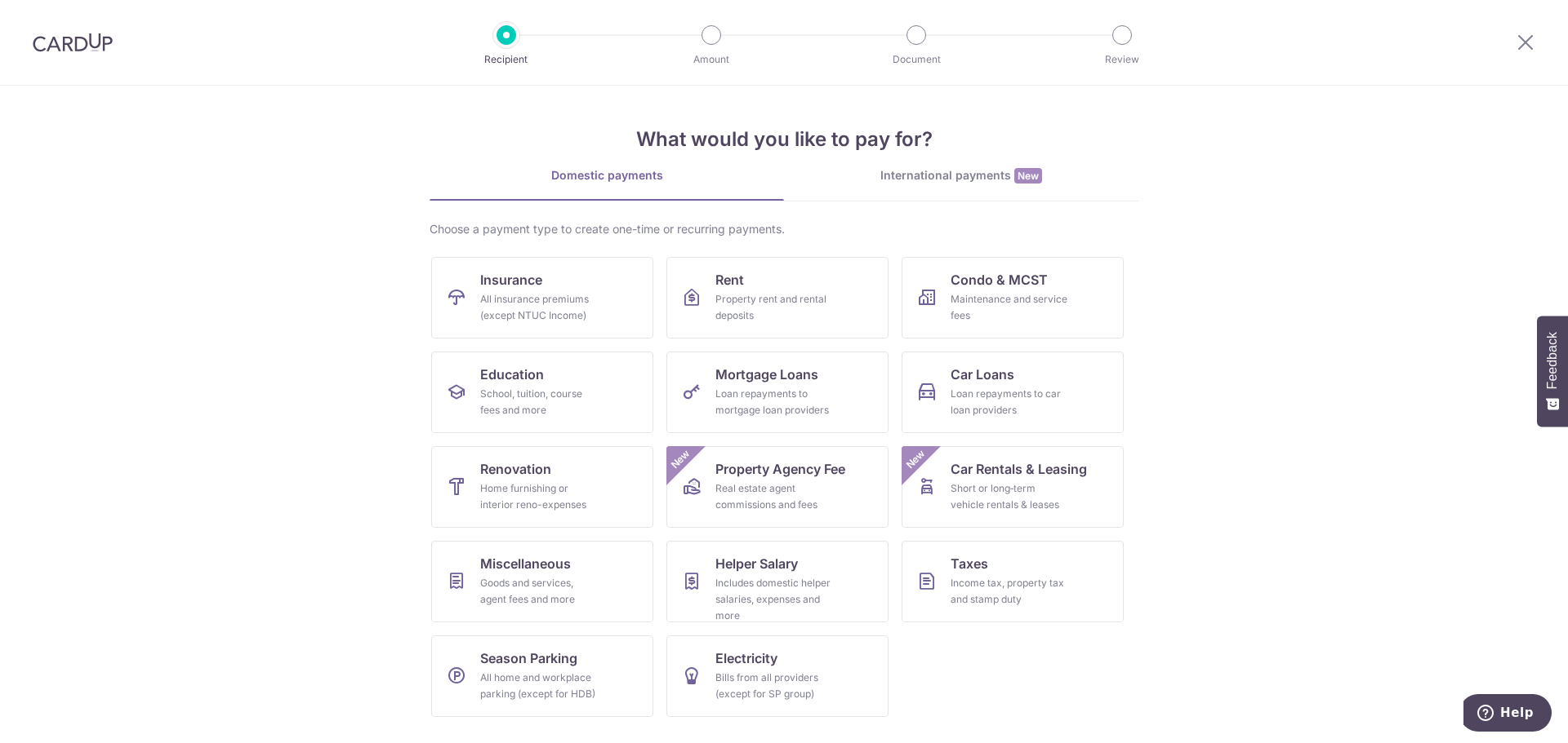
click at [1240, 646] on section "What would you like to pay for? Domestic payments International payments New Ch…" at bounding box center [784, 414] width 1568 height 657
click at [541, 587] on div "Goods and services, agent fees and more" at bounding box center [539, 591] width 118 height 33
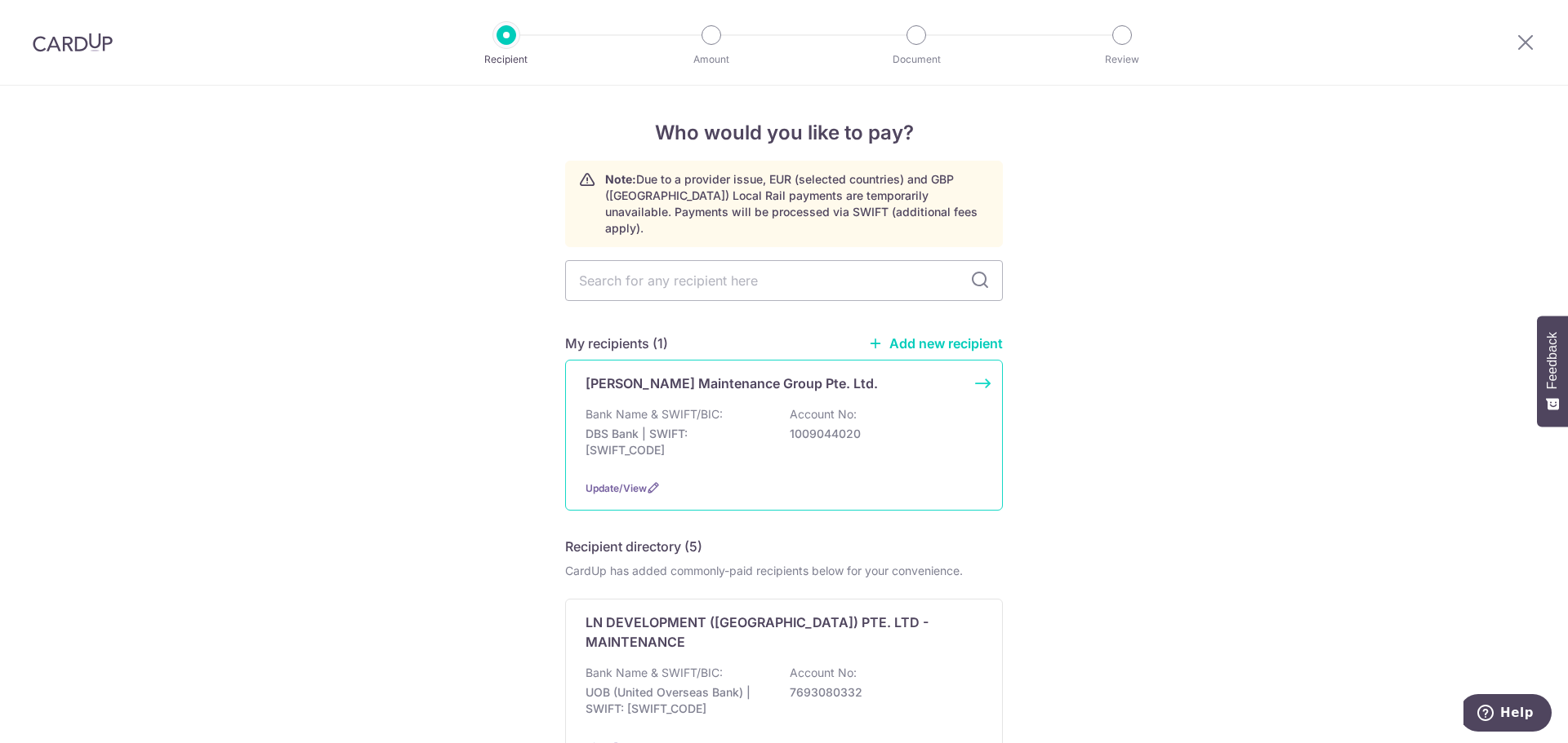
click at [695, 407] on p "Bank Name & SWIFT/BIC:" at bounding box center [654, 414] width 138 height 16
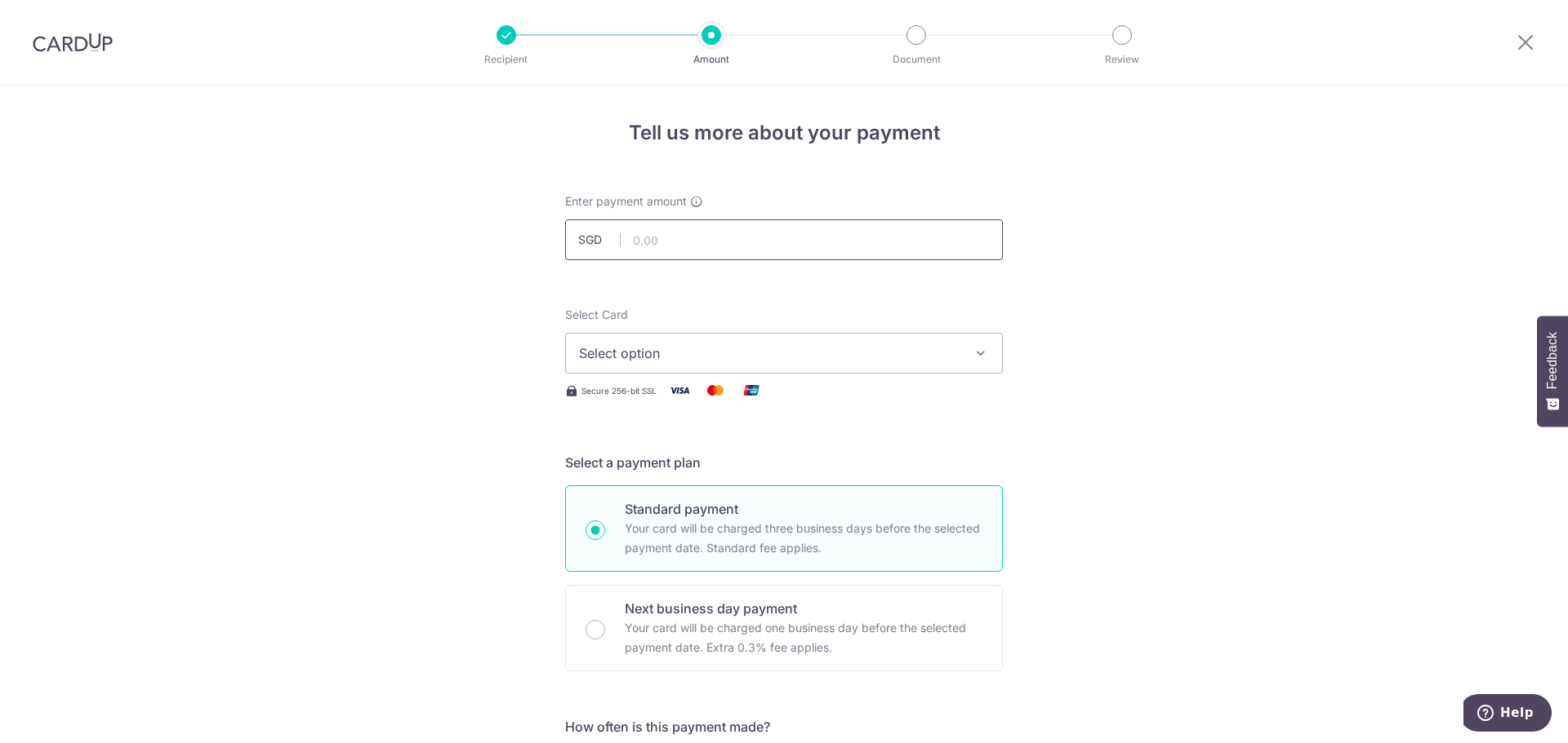
click at [738, 253] on input "text" at bounding box center [784, 239] width 437 height 40
click at [926, 355] on span "Select option" at bounding box center [769, 353] width 381 height 20
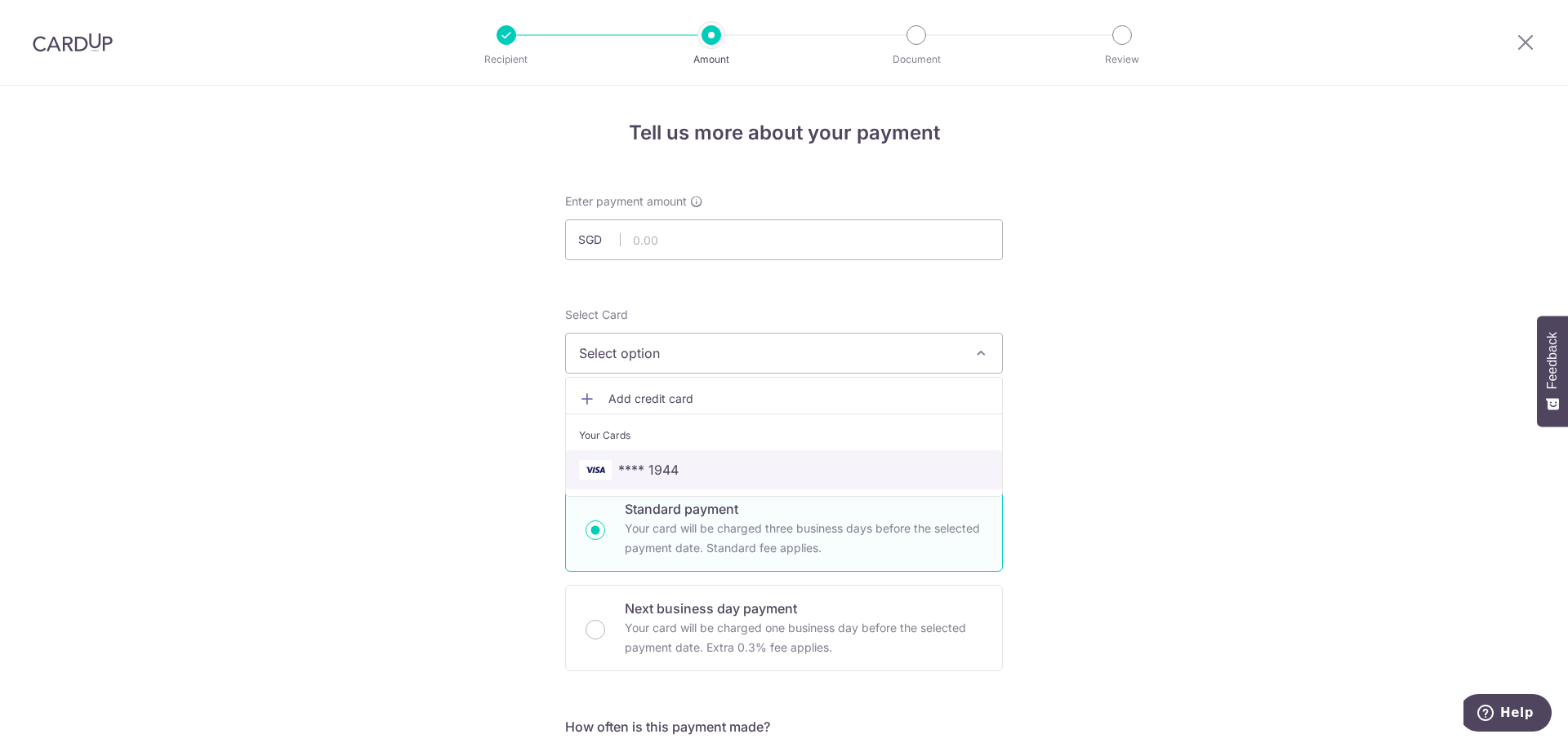
click at [841, 460] on link "**** 1944" at bounding box center [783, 470] width 436 height 40
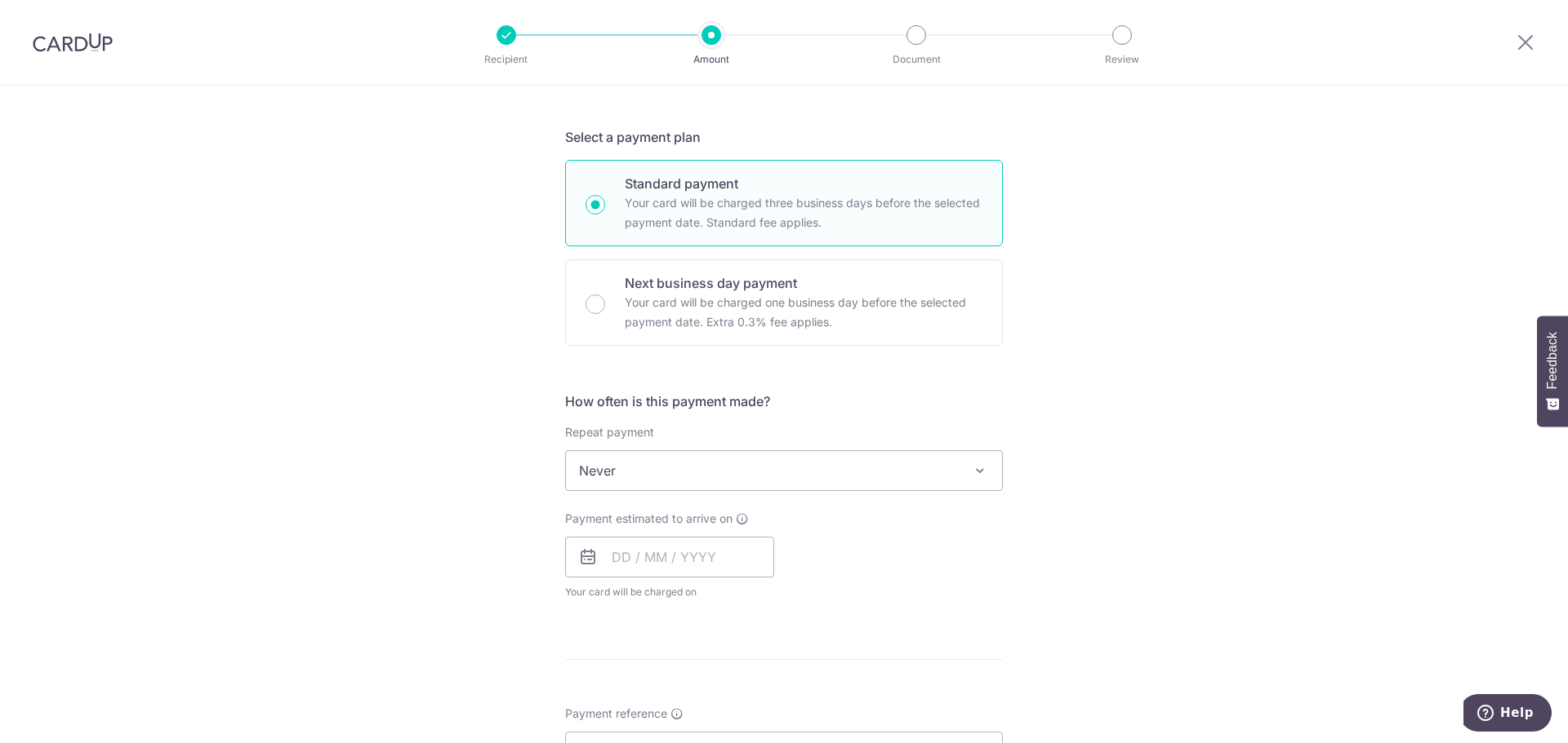
scroll to position [327, 0]
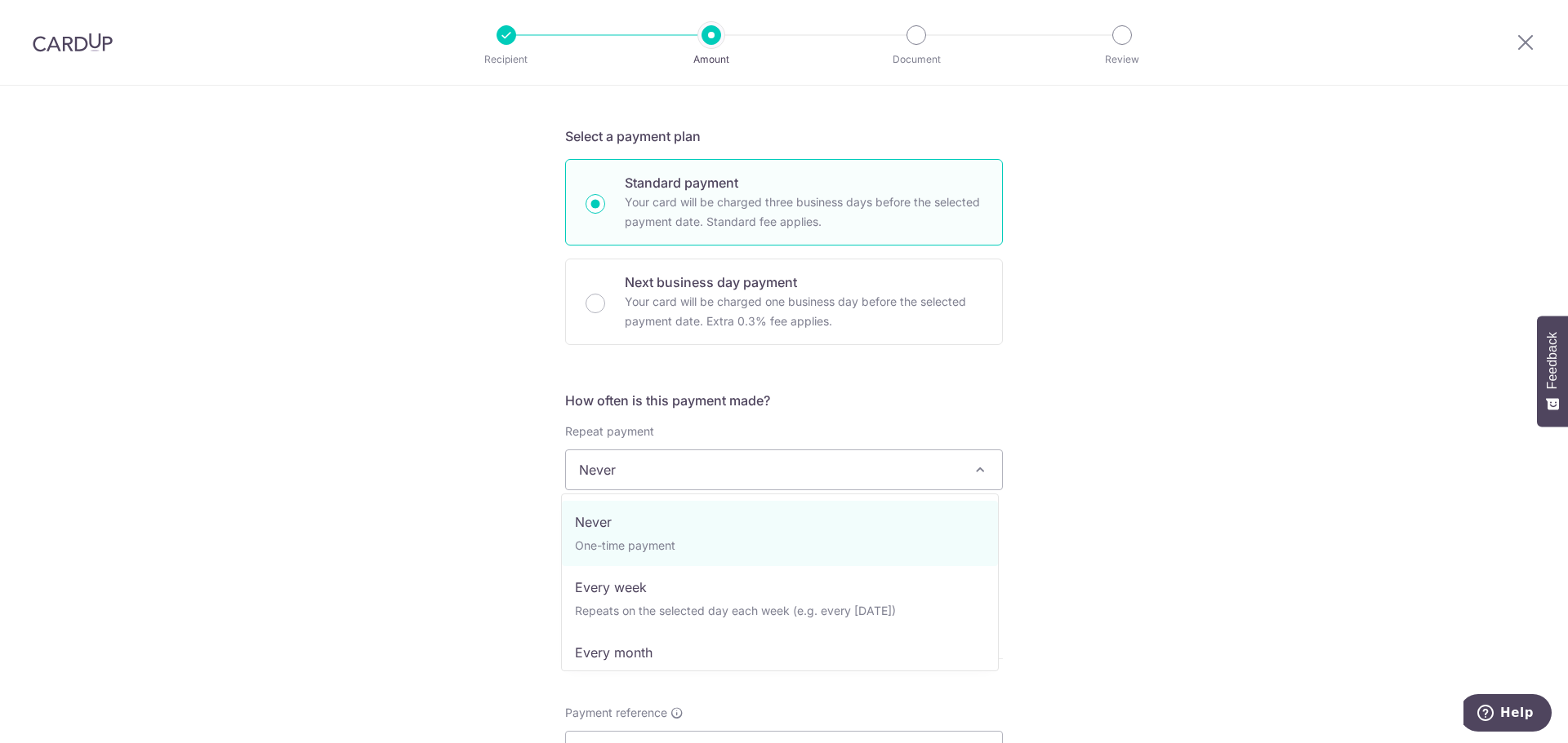
click at [743, 472] on span "Never" at bounding box center [783, 470] width 436 height 40
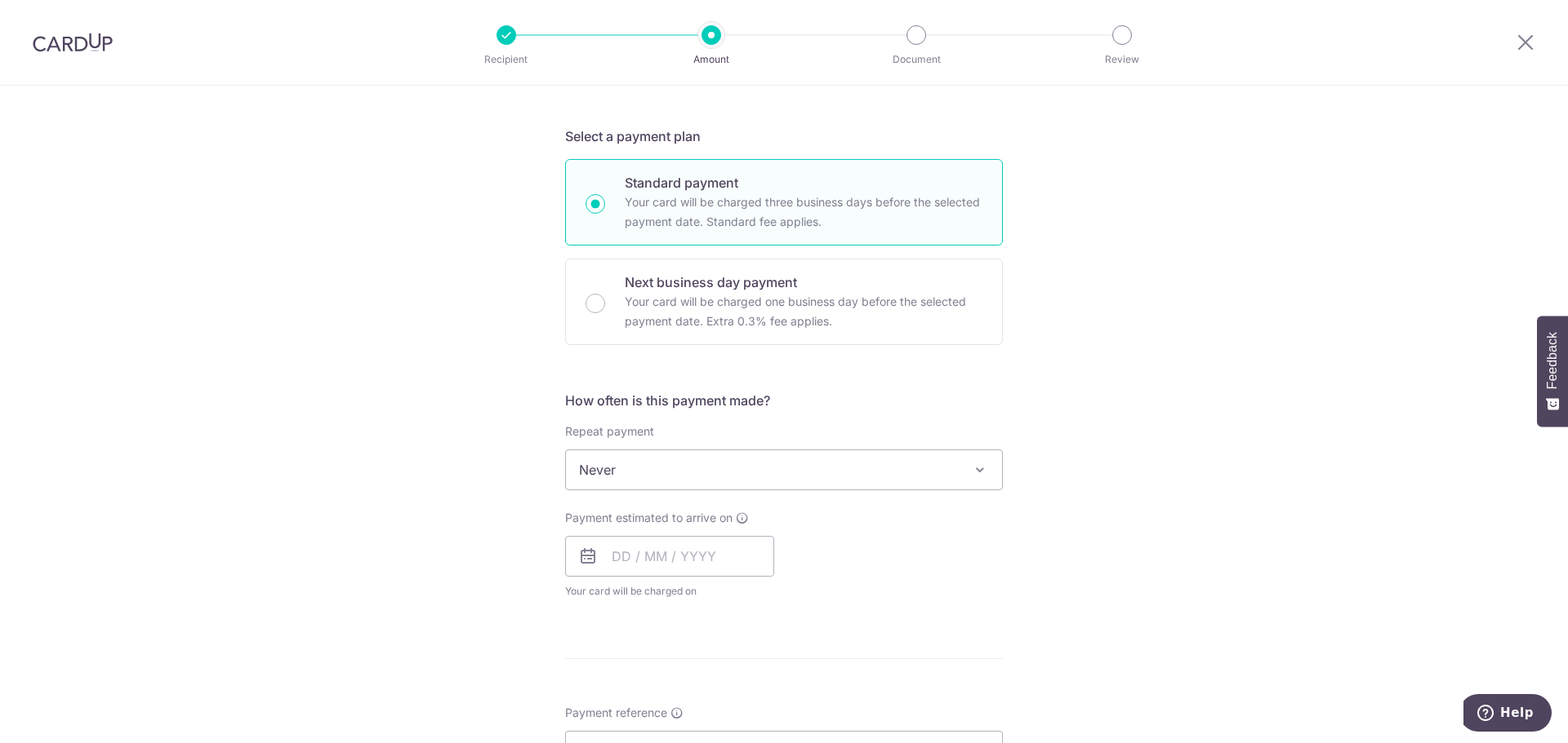
click at [1121, 522] on div "Tell us more about your payment Enter payment amount SGD Select Card **** 1944 …" at bounding box center [784, 496] width 1568 height 1476
click at [666, 549] on input "text" at bounding box center [670, 556] width 209 height 40
